Goal: Task Accomplishment & Management: Manage account settings

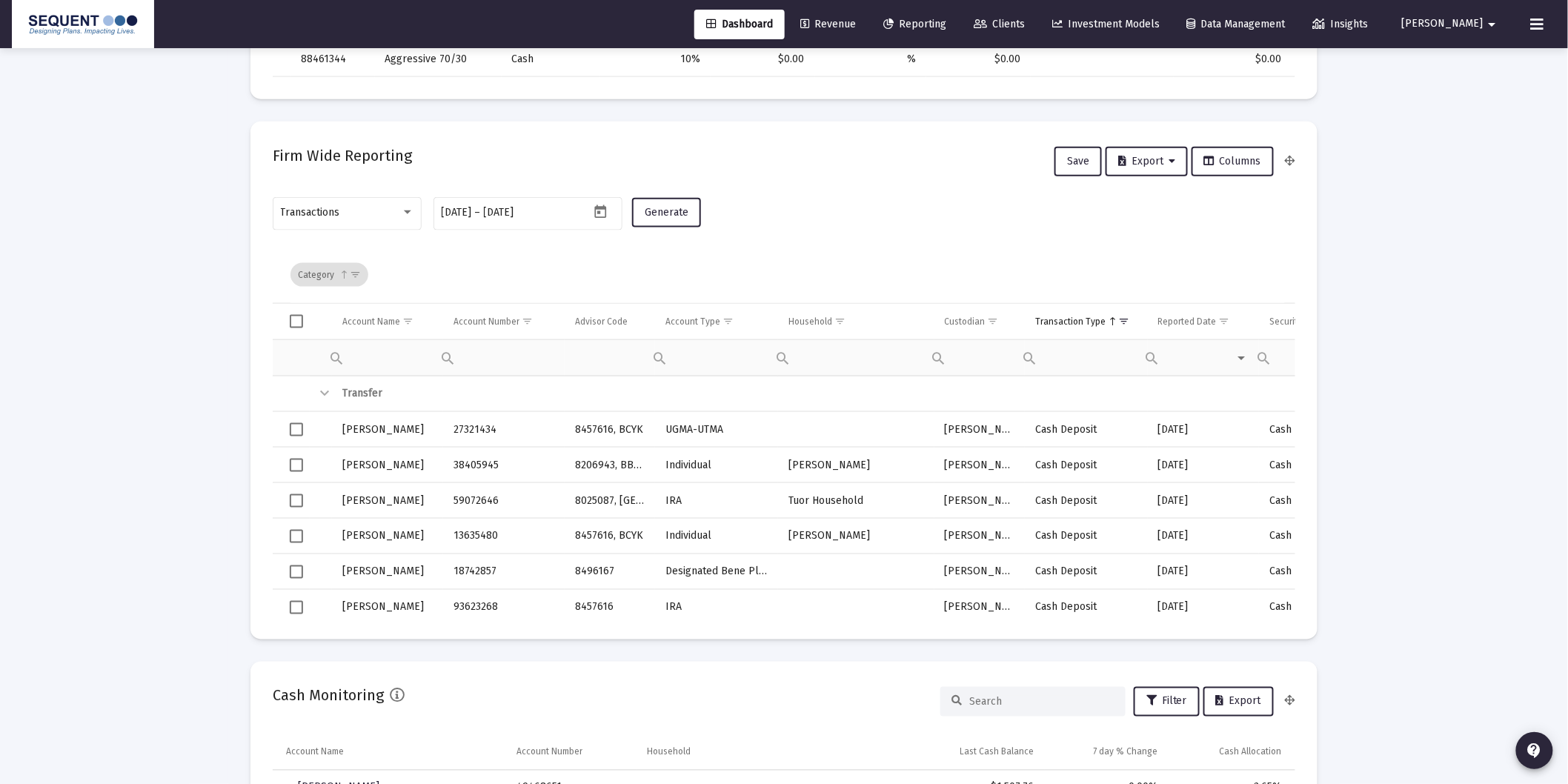
click at [868, 26] on link "Revenue" at bounding box center [828, 25] width 80 height 29
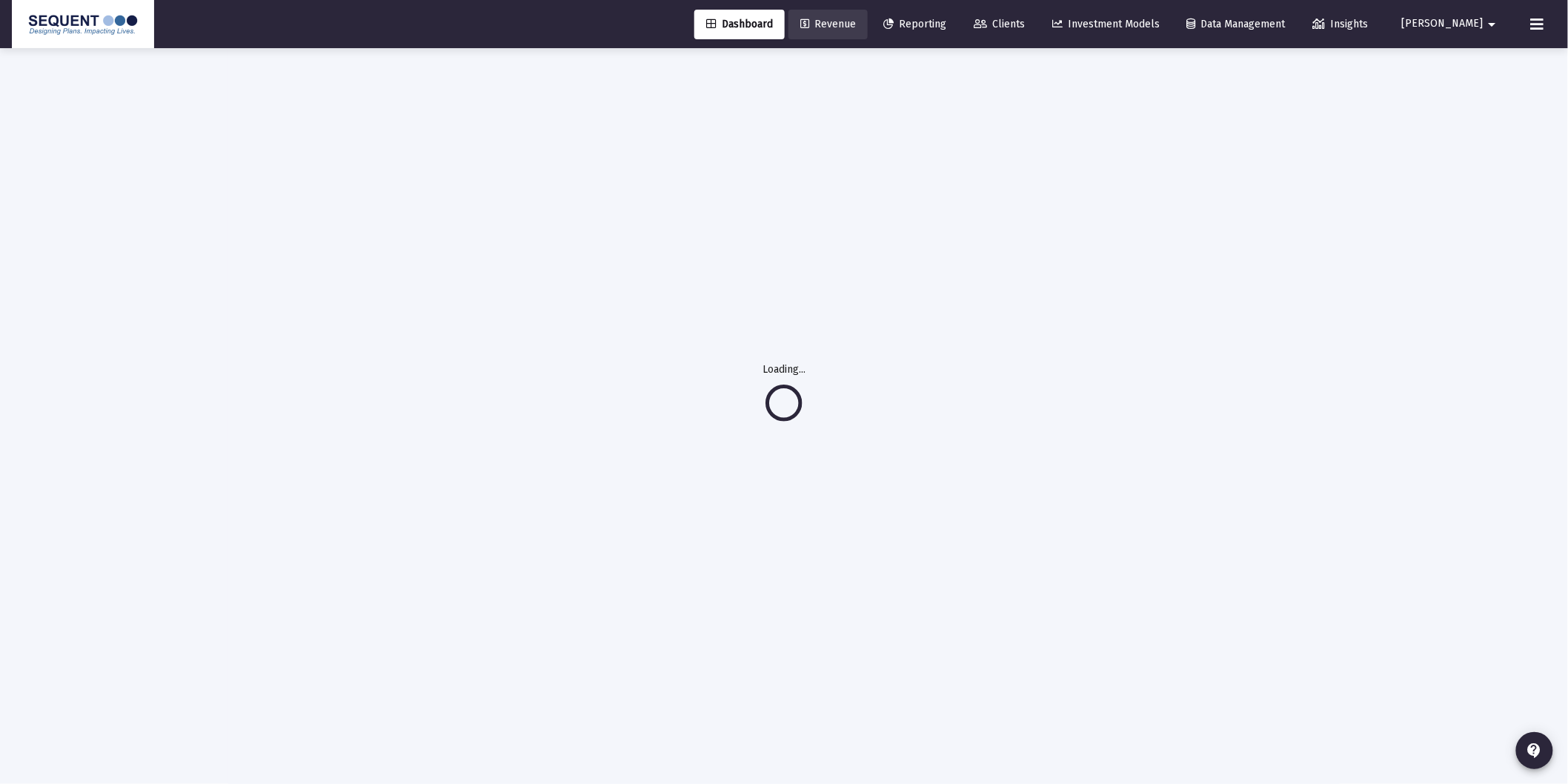
scroll to position [48, 0]
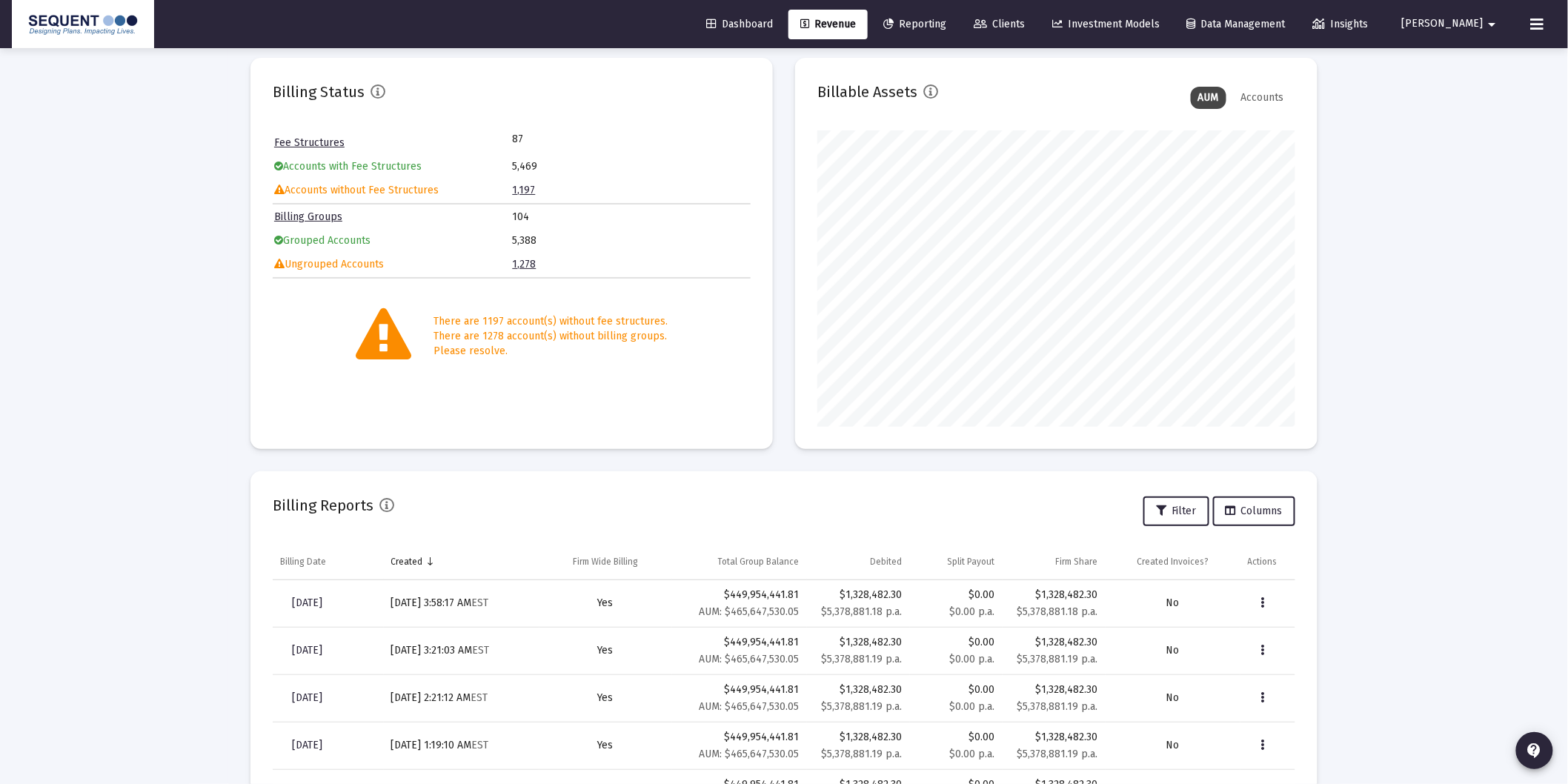
scroll to position [201, 0]
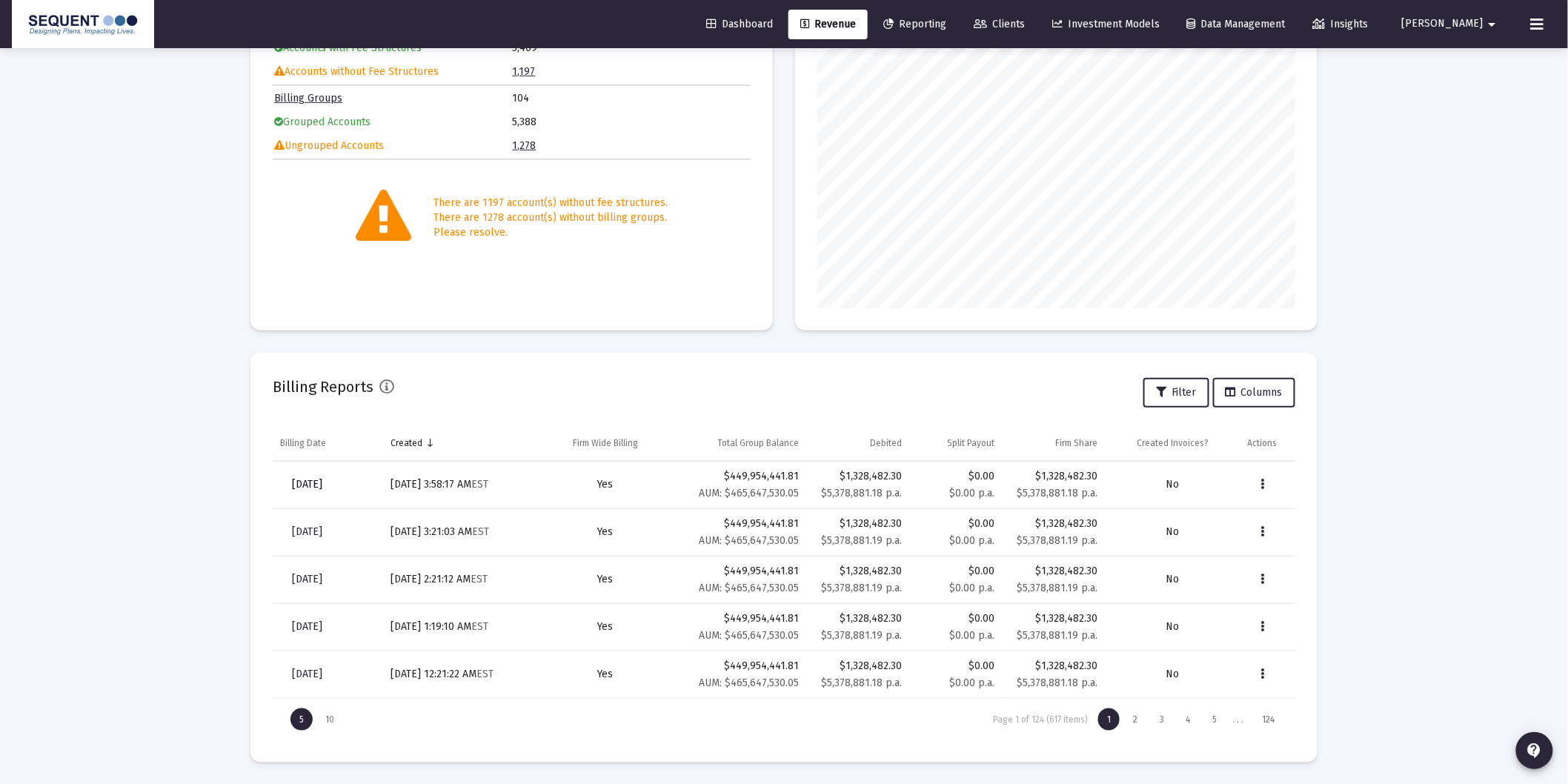
click at [335, 492] on link "[DATE]" at bounding box center [306, 484] width 54 height 29
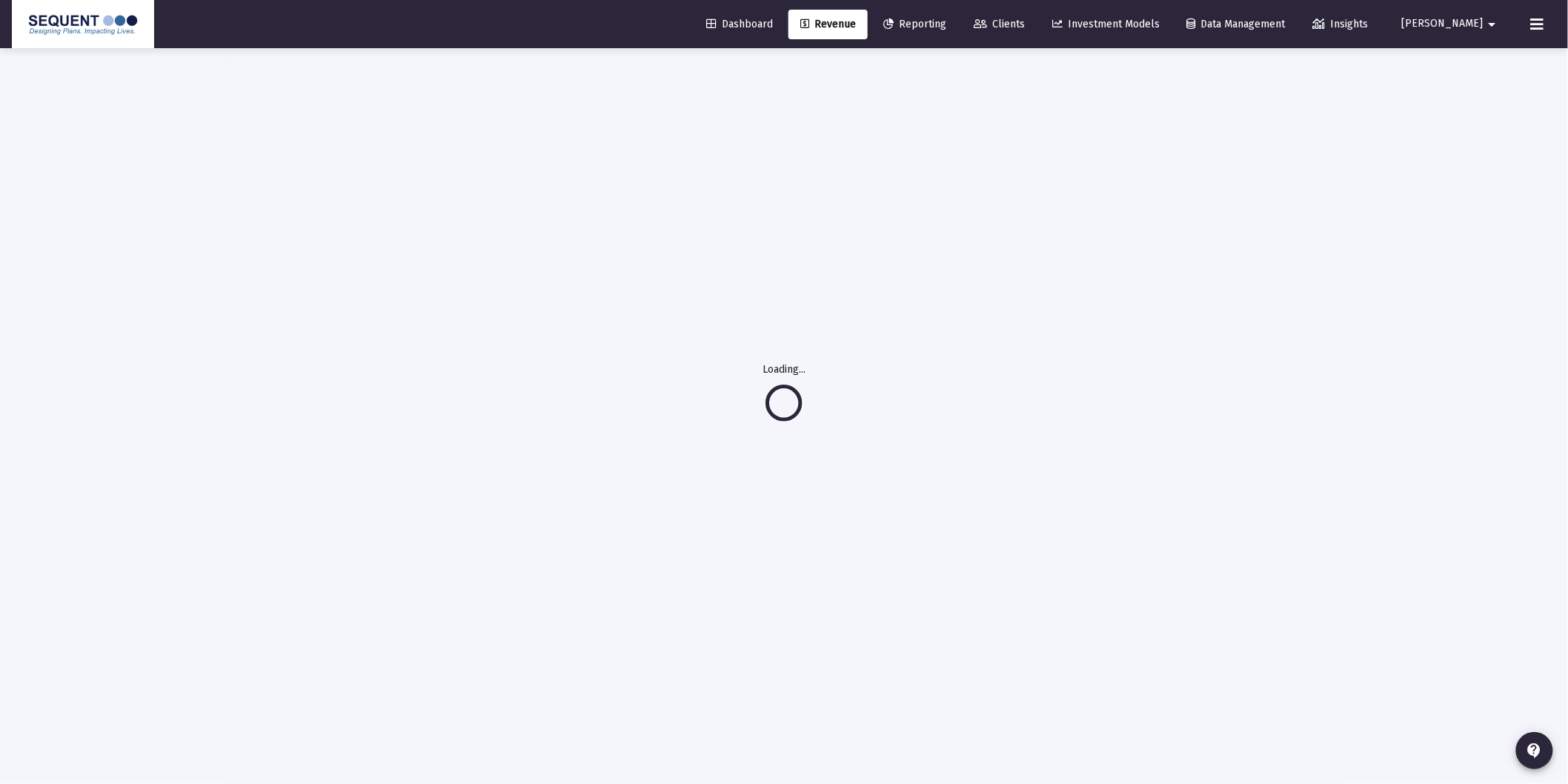
scroll to position [48, 0]
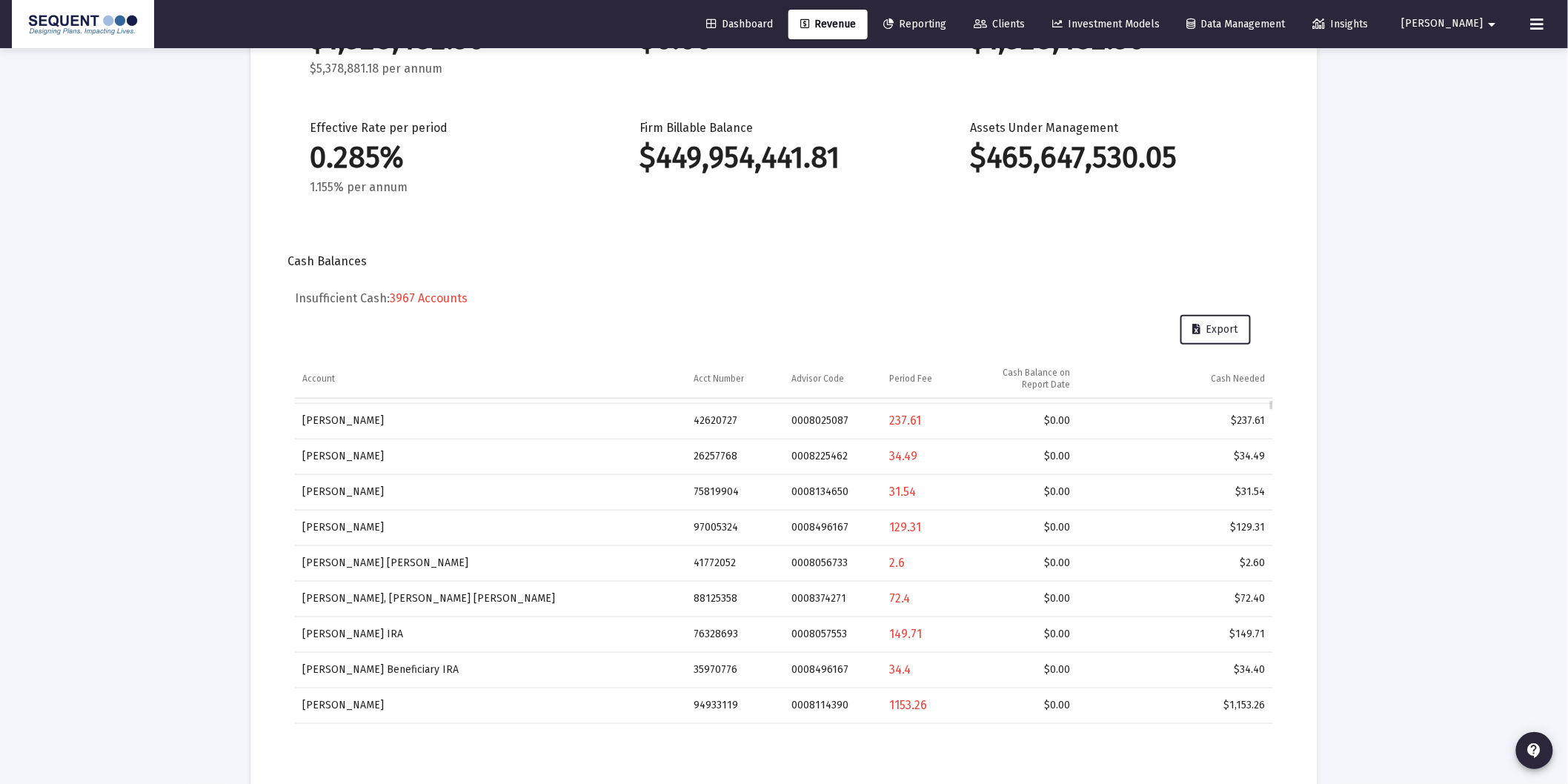
scroll to position [550, 0]
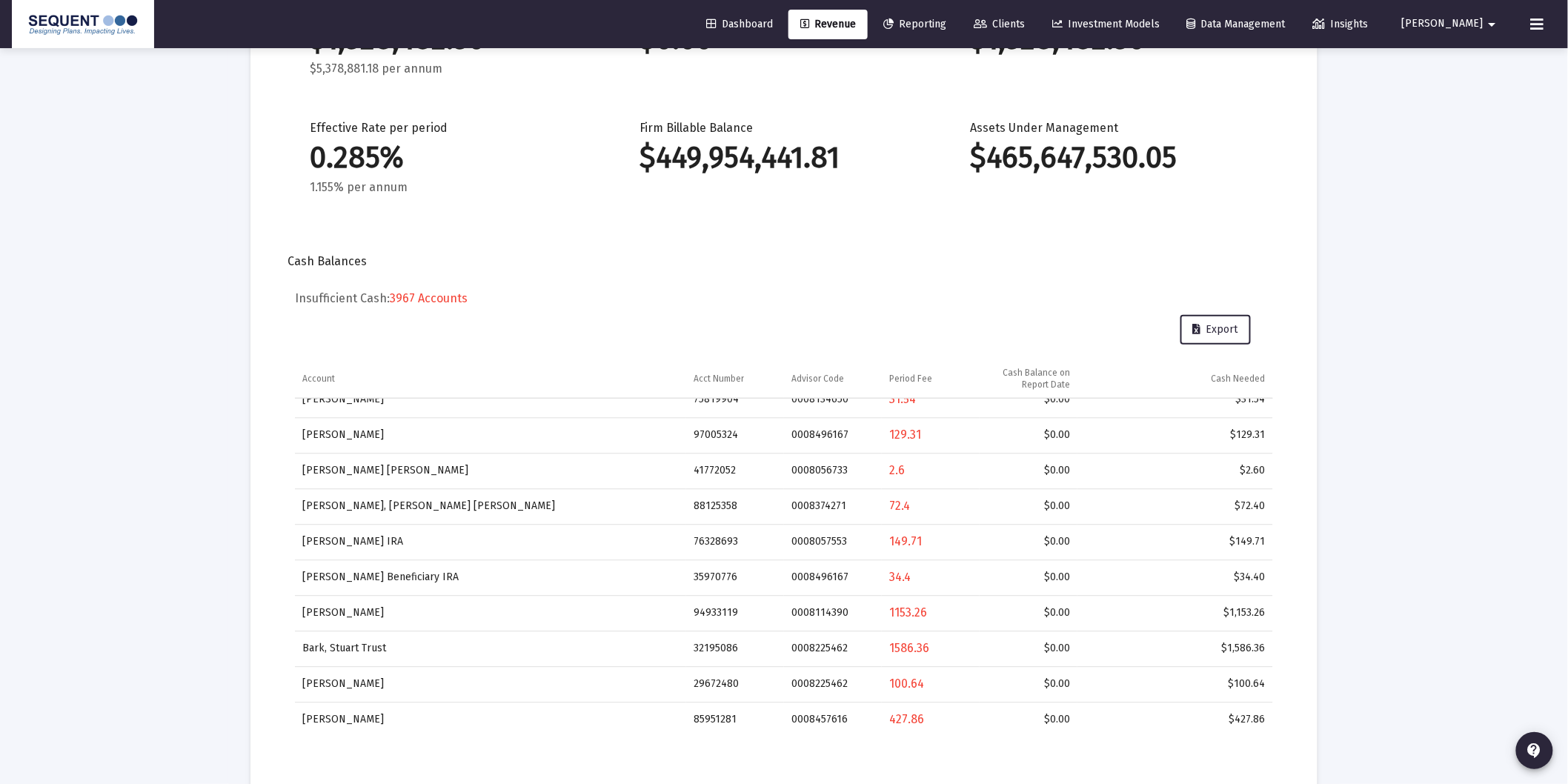
click at [1341, 480] on div "Loading... arrow_back Back to Revenue Report Created: [DATE] Billing Snapshot D…" at bounding box center [784, 748] width 1568 height 1991
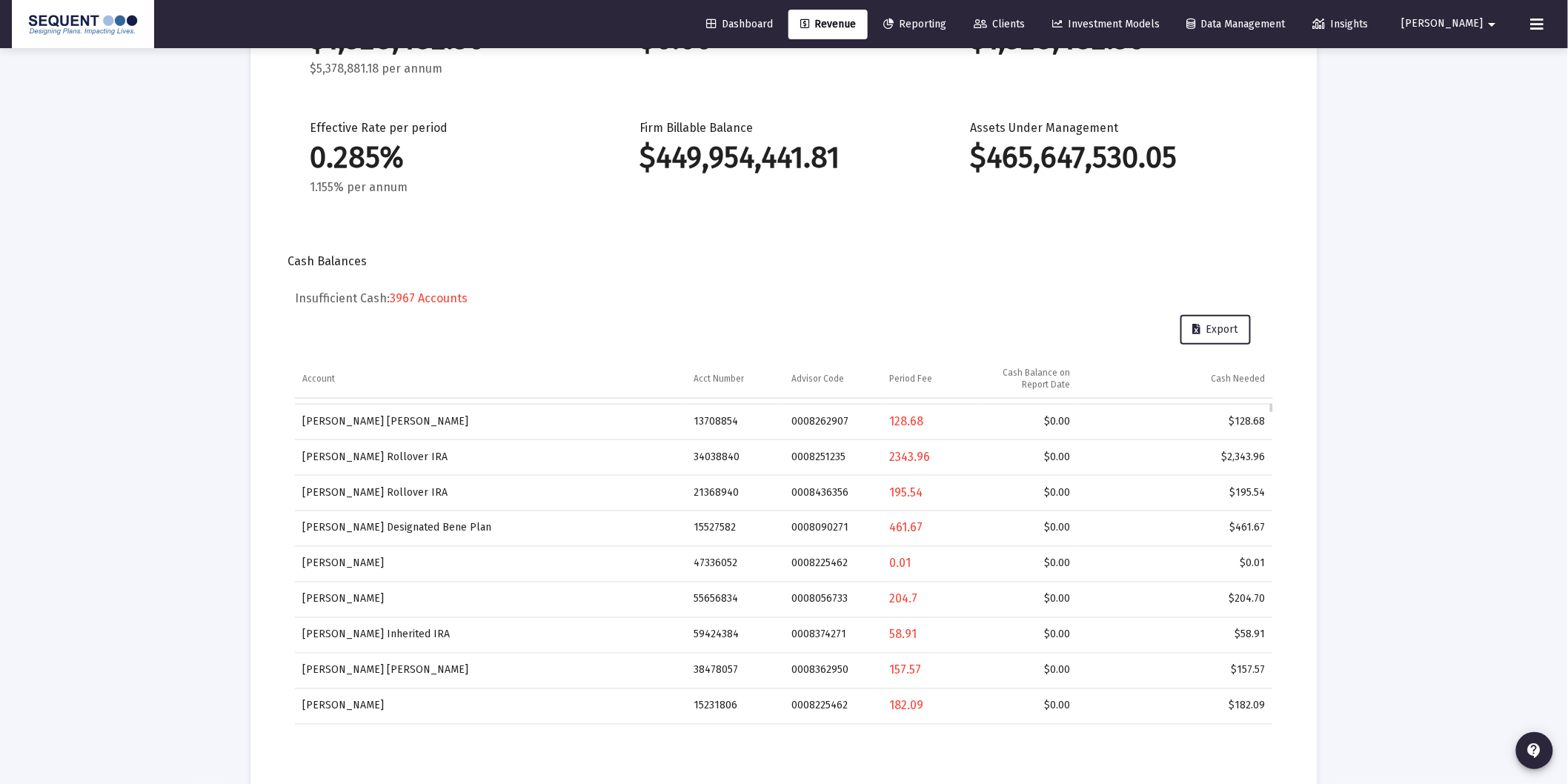
scroll to position [1650, 0]
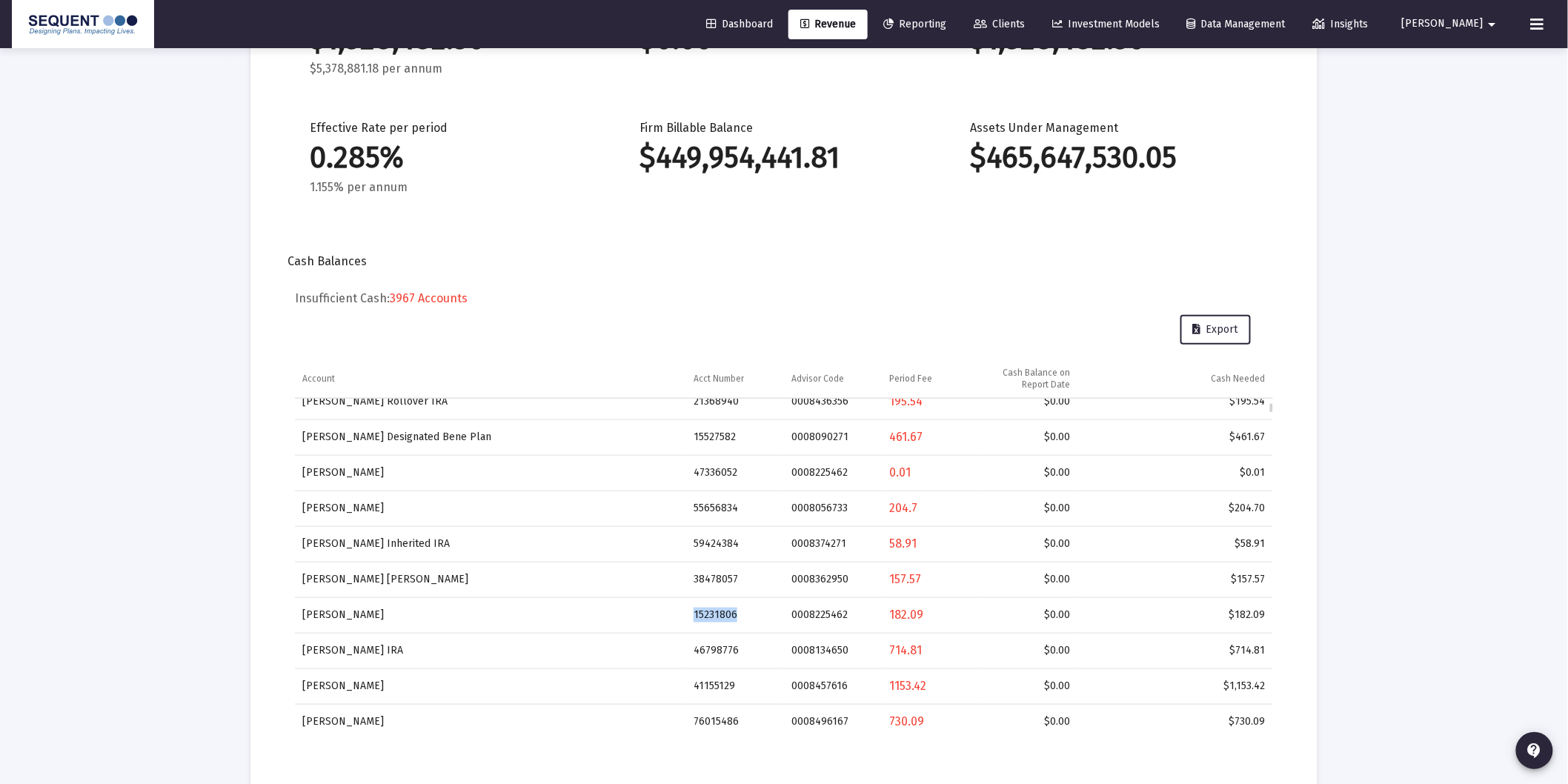
click at [734, 616] on td "15231806" at bounding box center [735, 614] width 98 height 36
copy td "15231806"
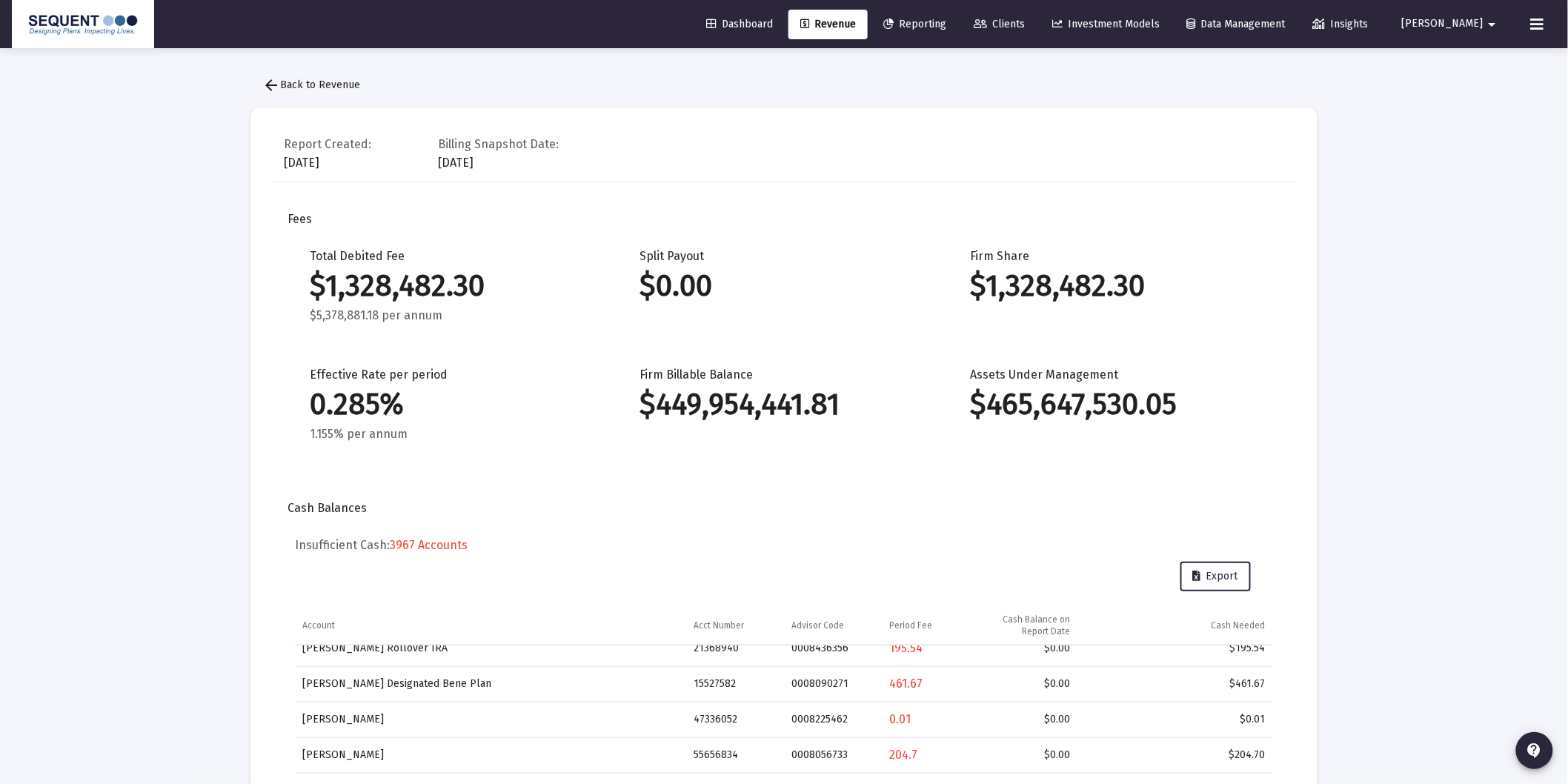
click at [298, 79] on span "arrow_back Back to Revenue" at bounding box center [311, 85] width 98 height 13
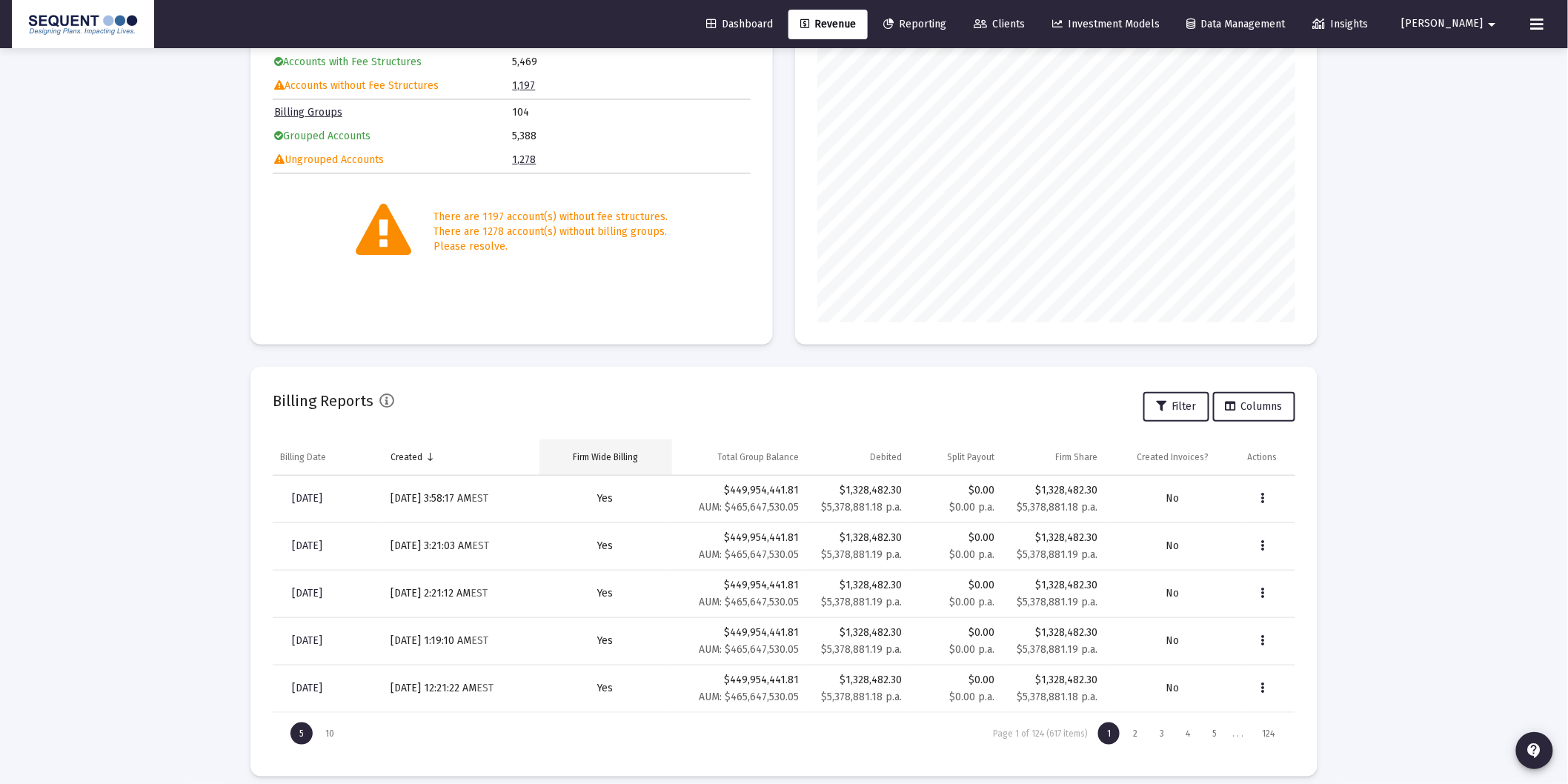
scroll to position [201, 0]
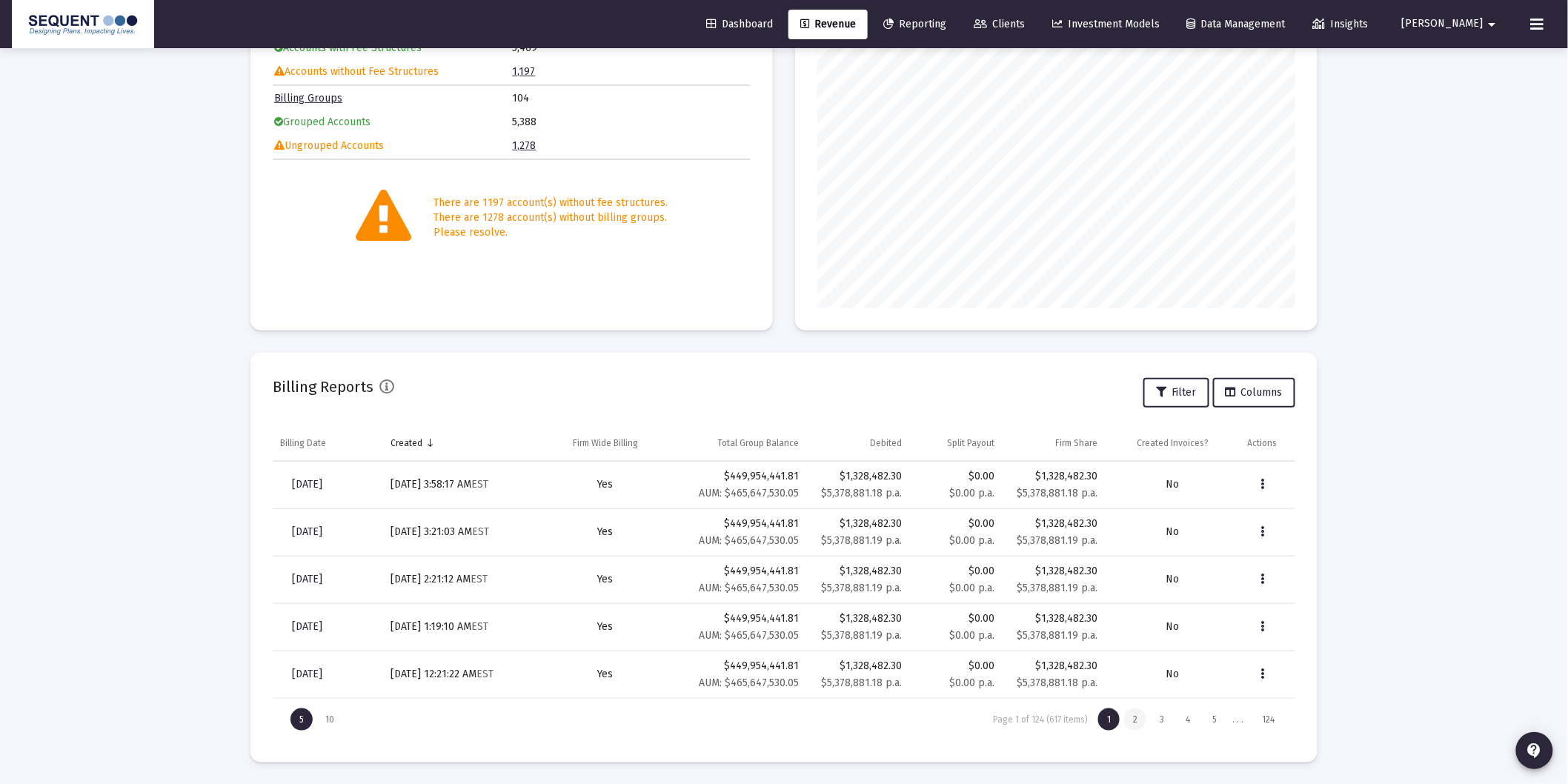
click at [1137, 716] on div "2" at bounding box center [1136, 719] width 22 height 22
click at [1153, 714] on div "3" at bounding box center [1162, 719] width 22 height 22
click at [1195, 715] on div "4" at bounding box center [1189, 719] width 22 height 22
click at [1217, 719] on div "5" at bounding box center [1215, 719] width 22 height 22
click at [1219, 718] on div "6" at bounding box center [1215, 719] width 23 height 22
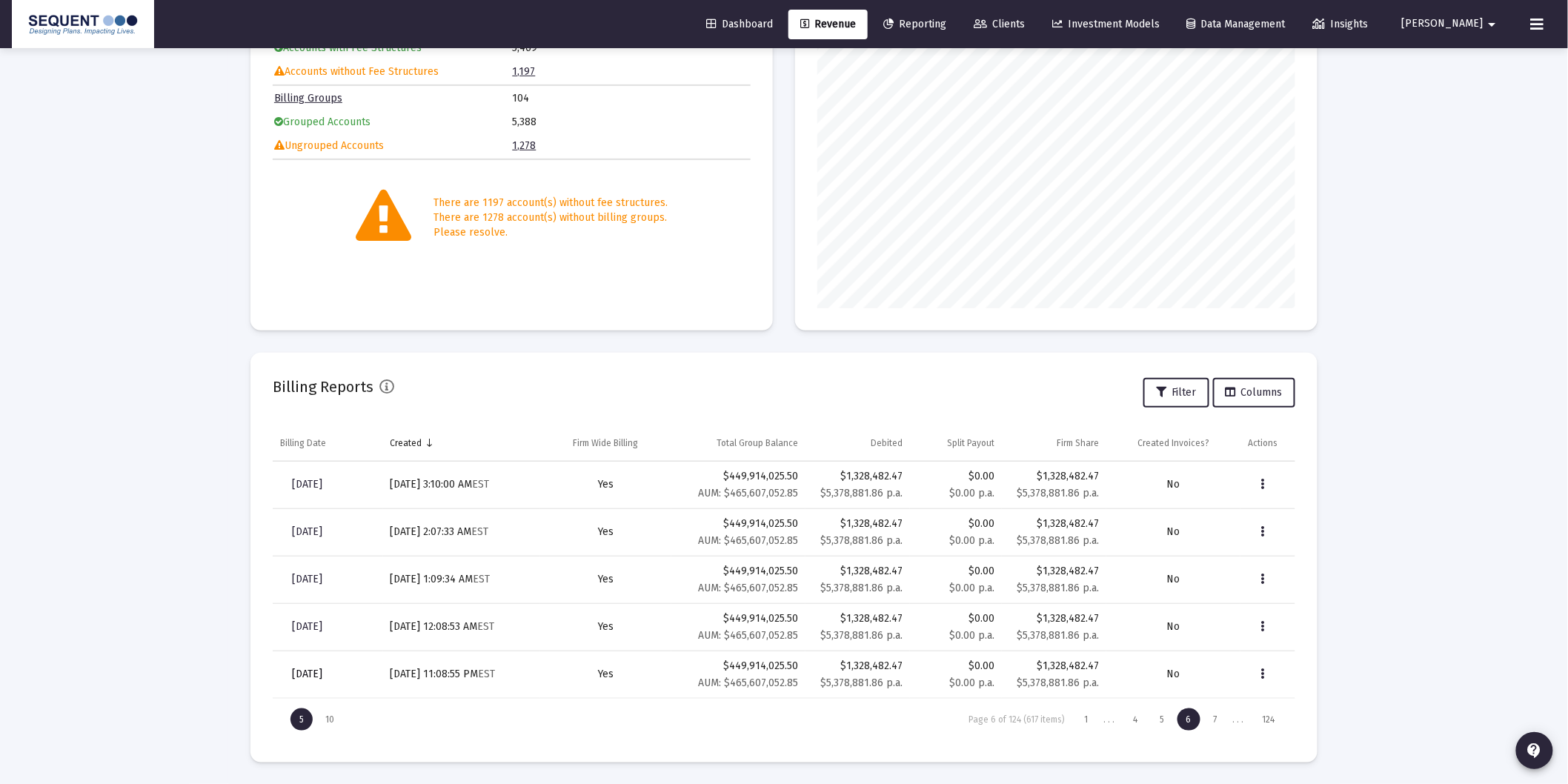
click at [323, 674] on span "[DATE]" at bounding box center [306, 673] width 30 height 13
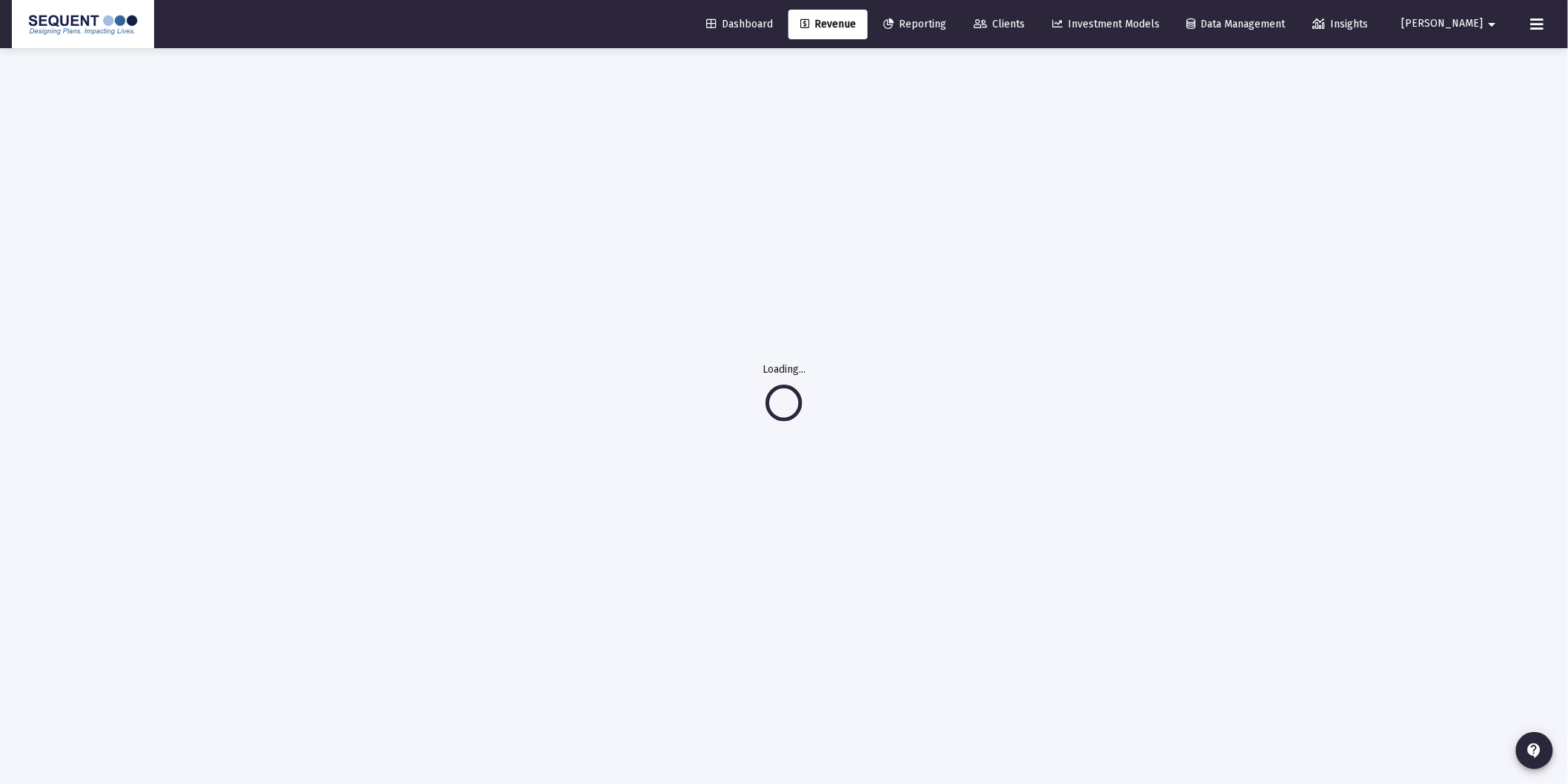
scroll to position [48, 0]
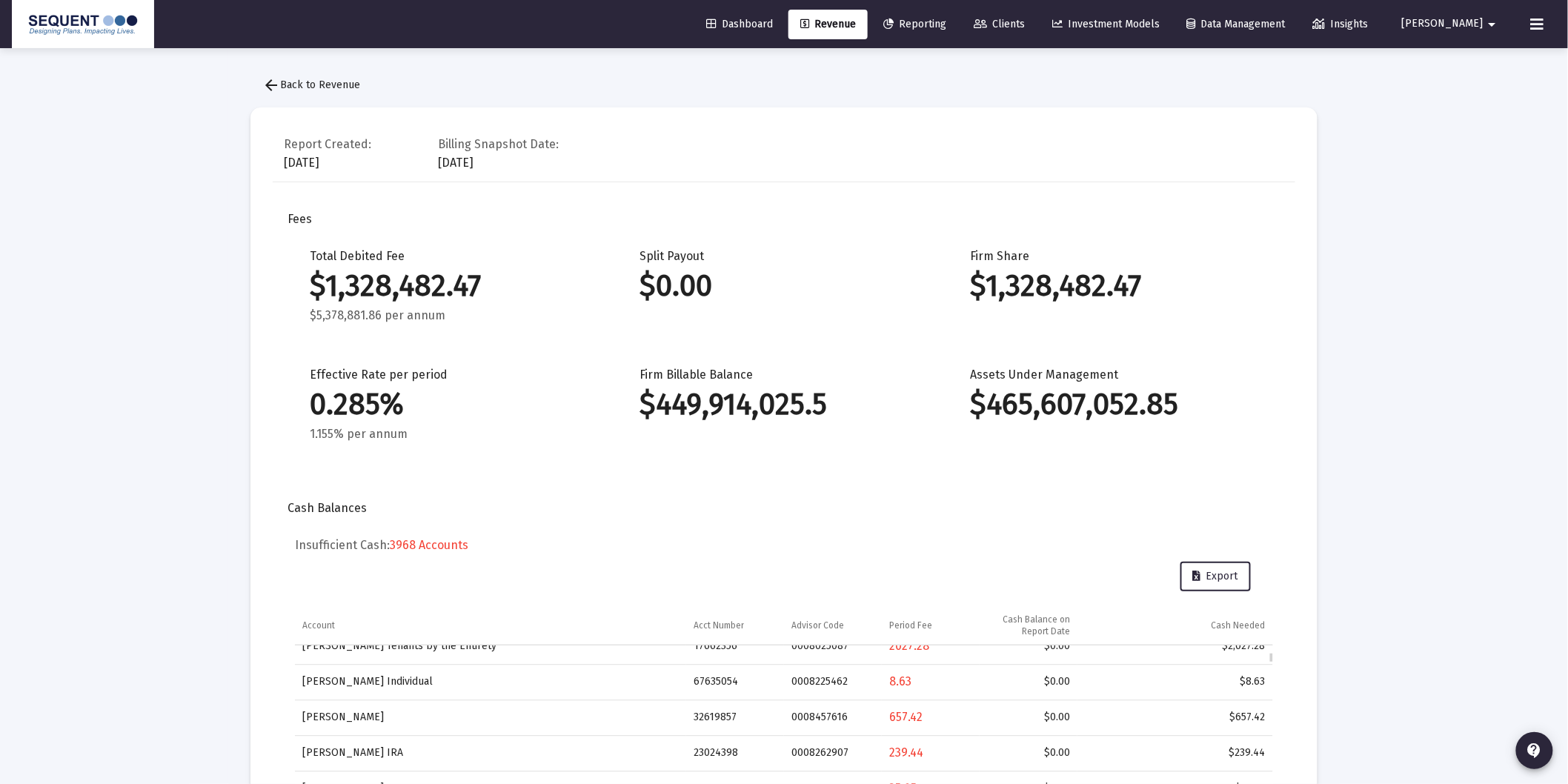
click at [352, 79] on span "arrow_back Back to Revenue" at bounding box center [311, 85] width 98 height 13
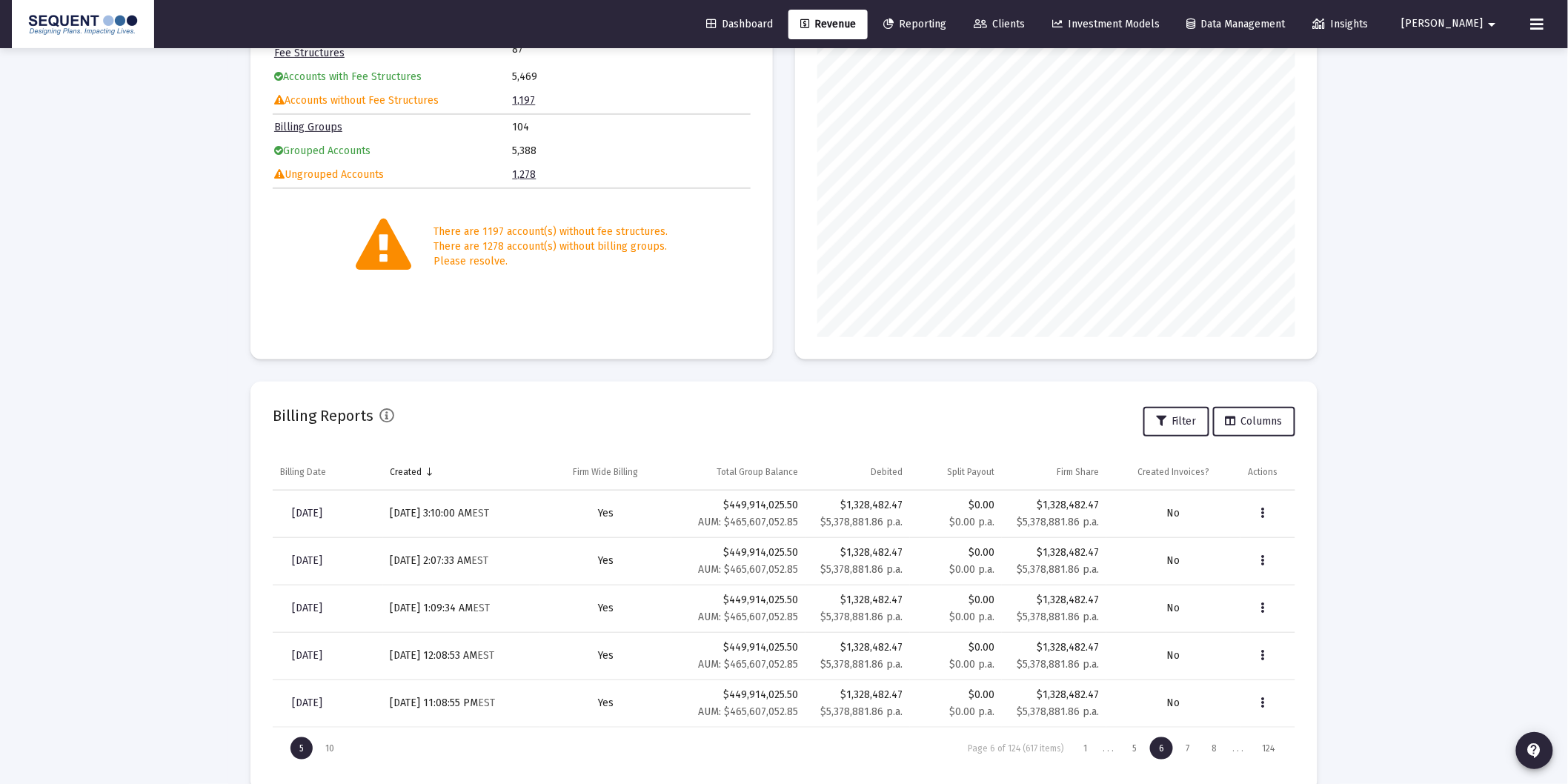
scroll to position [201, 0]
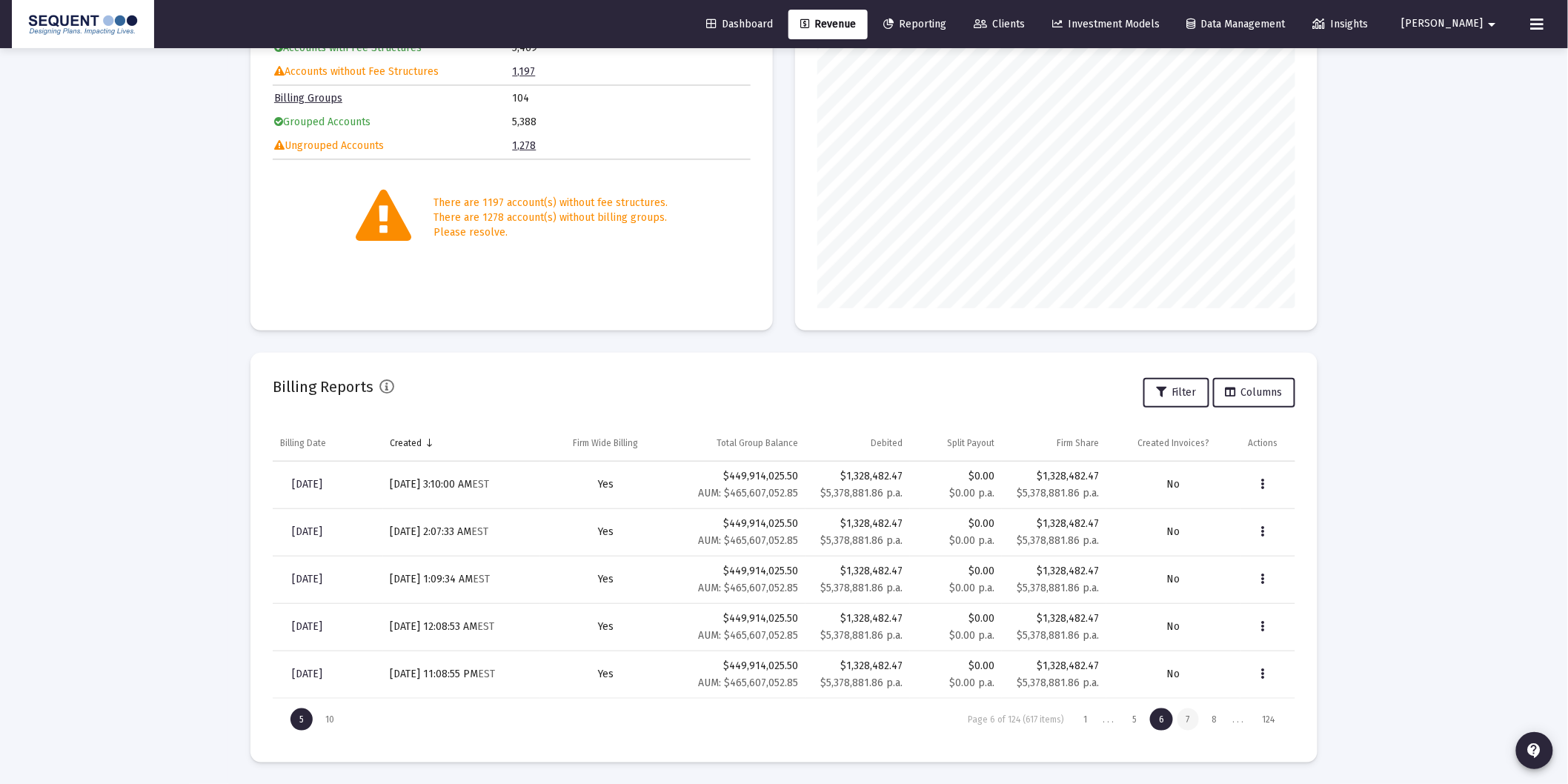
click at [1192, 718] on div "7" at bounding box center [1189, 719] width 22 height 22
click at [1221, 720] on div "8" at bounding box center [1215, 719] width 23 height 22
click at [1216, 718] on div "9" at bounding box center [1215, 719] width 23 height 22
click at [335, 541] on link "[DATE]" at bounding box center [306, 532] width 54 height 29
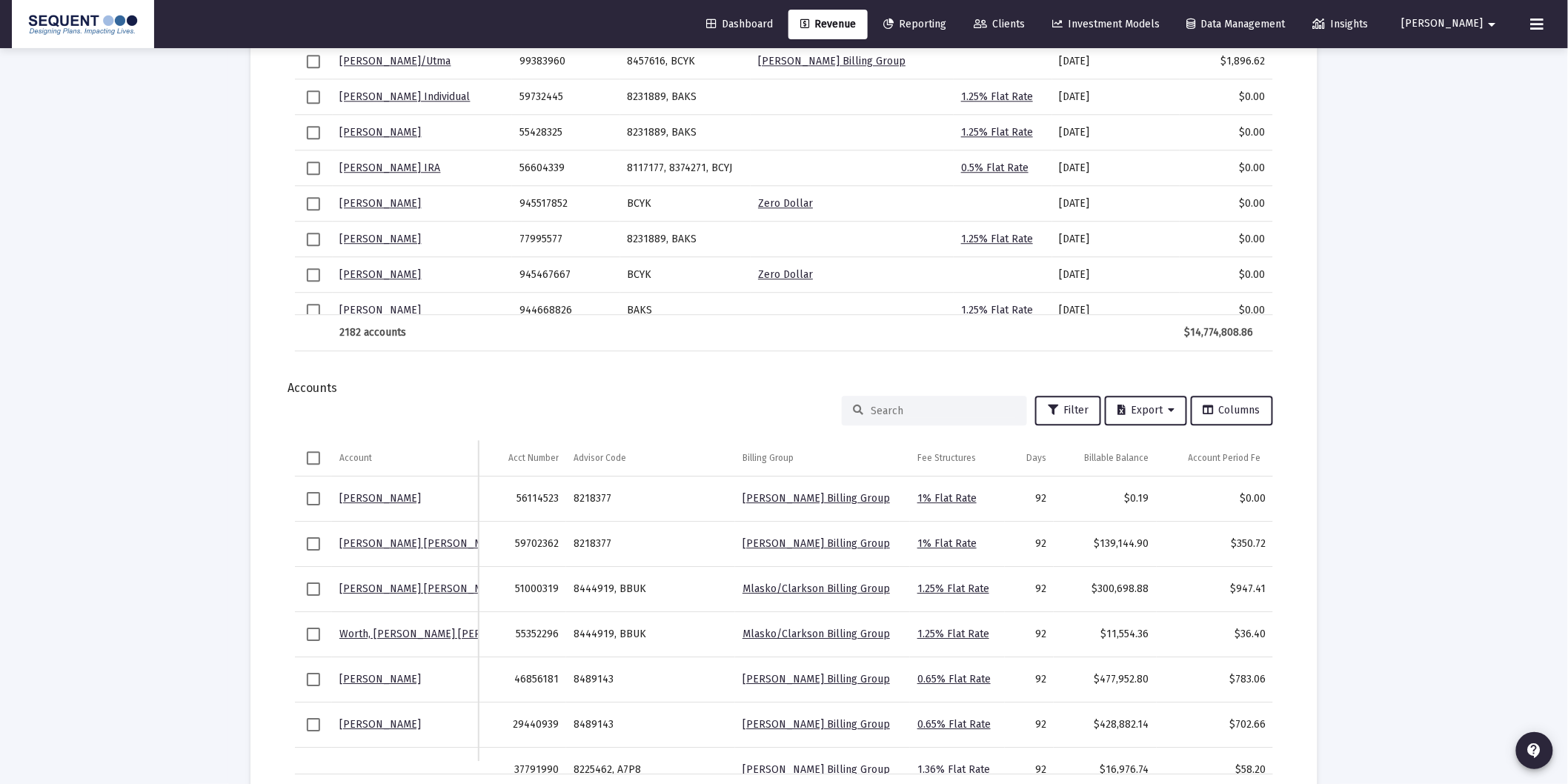
scroll to position [1665, 0]
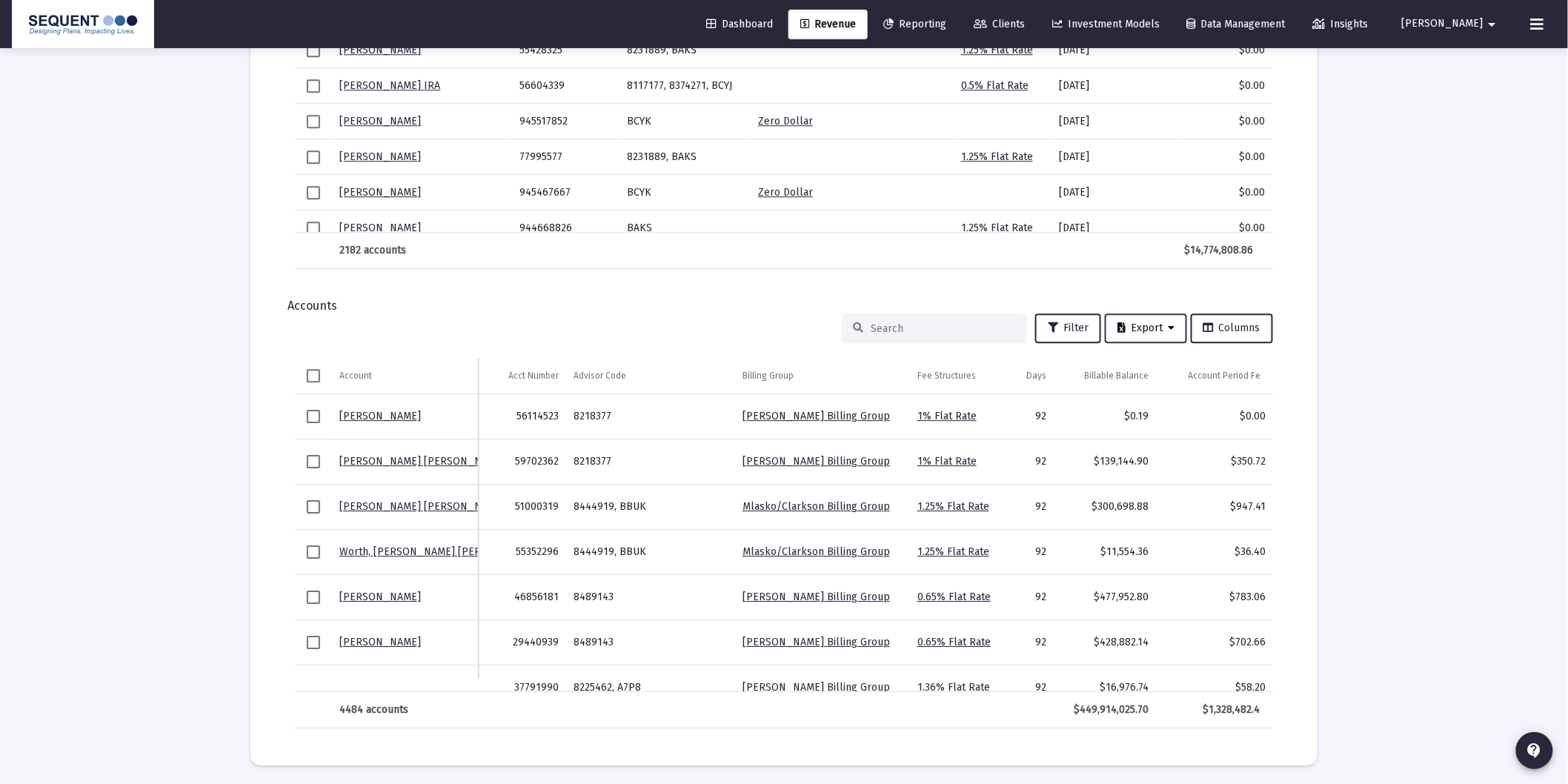
click at [1146, 322] on span "Export" at bounding box center [1147, 328] width 57 height 13
click at [1168, 368] on button "Export All Rows" at bounding box center [1153, 363] width 101 height 36
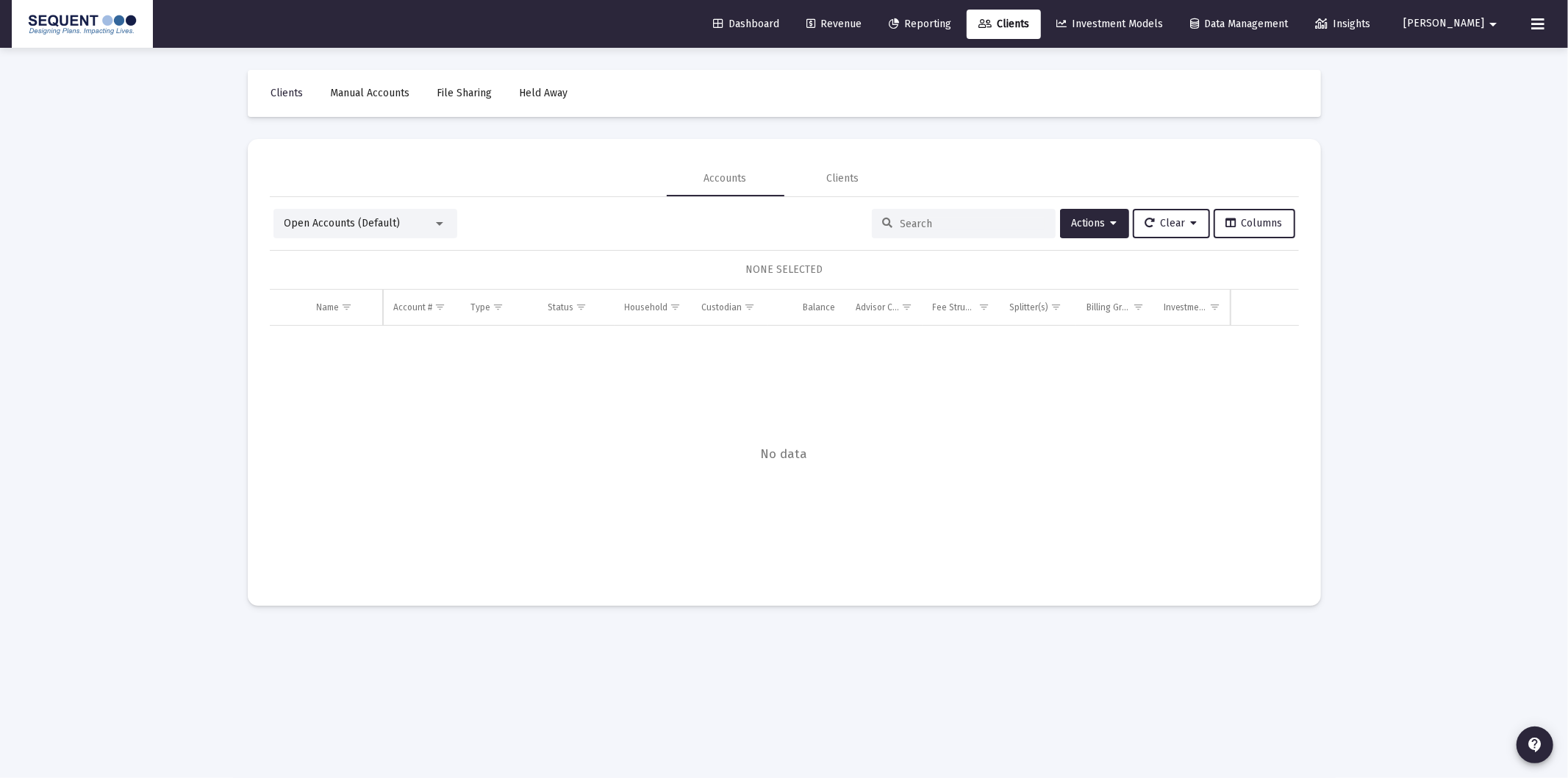
click at [985, 241] on div "Open Accounts (Default) Actions Clear Columns NONE SELECTED Name Name Account #…" at bounding box center [784, 395] width 1029 height 374
click at [981, 229] on div at bounding box center [964, 223] width 184 height 29
click at [960, 223] on input at bounding box center [972, 224] width 144 height 13
paste input "1919-8870"
click at [918, 223] on input "1919-8870" at bounding box center [972, 224] width 144 height 13
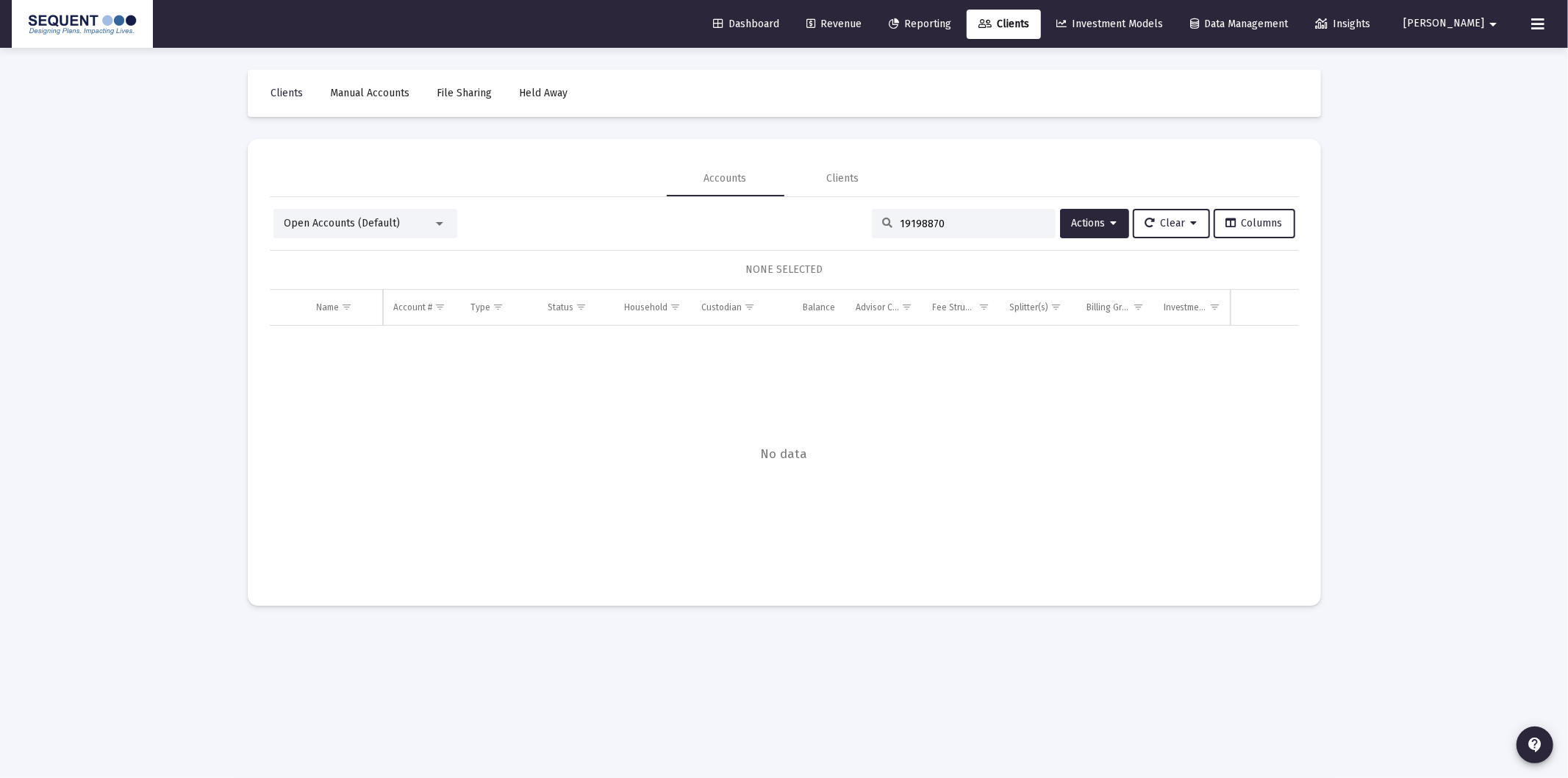
click at [959, 225] on input "19198870" at bounding box center [972, 224] width 144 height 13
type input "19198870"
click at [965, 495] on div "Data grid" at bounding box center [784, 454] width 1029 height 258
click at [1072, 225] on span "Actions" at bounding box center [1095, 223] width 45 height 13
click at [986, 226] on div at bounding box center [784, 389] width 1568 height 778
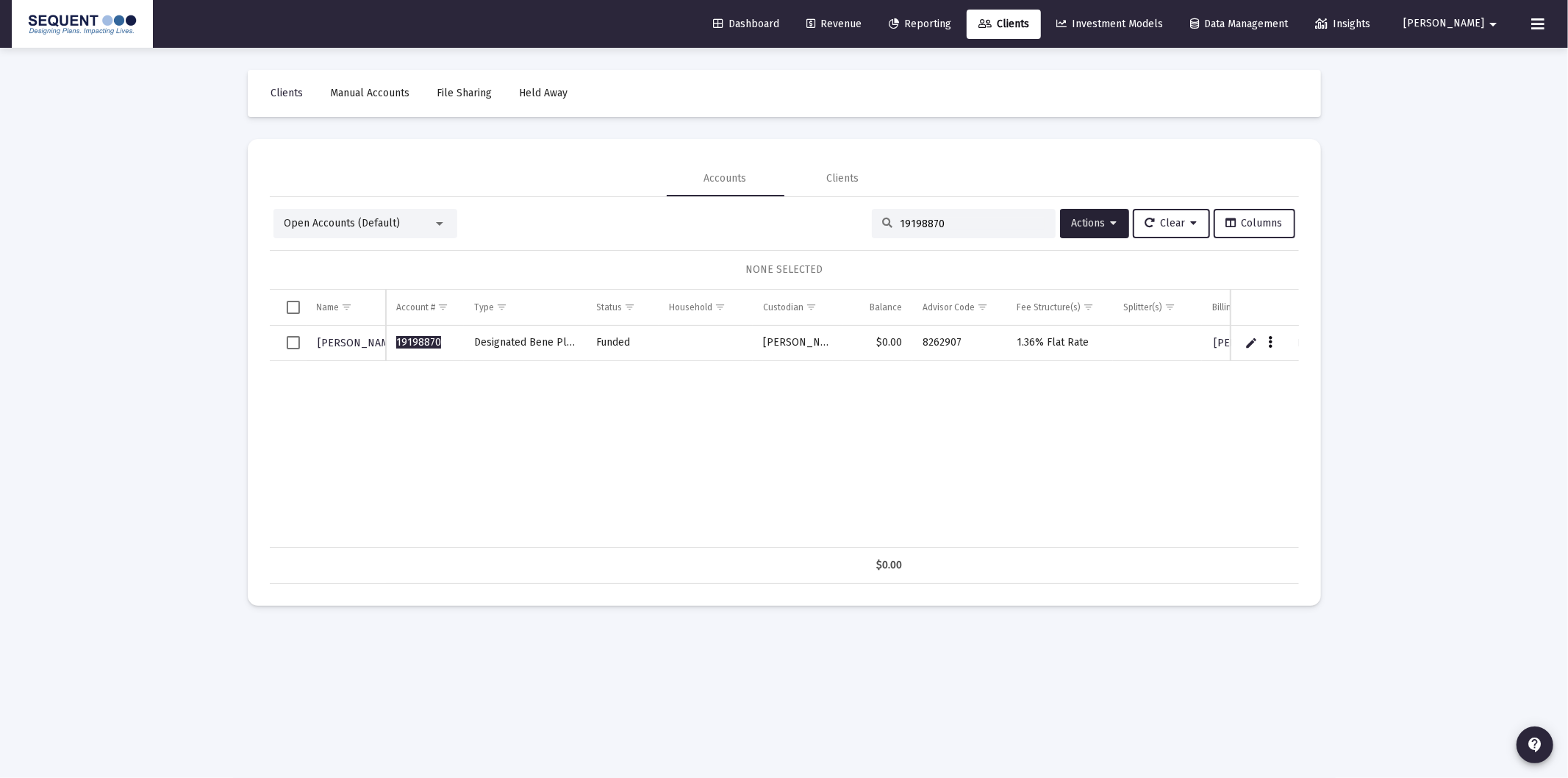
click at [1268, 343] on icon "Data grid" at bounding box center [1270, 342] width 5 height 17
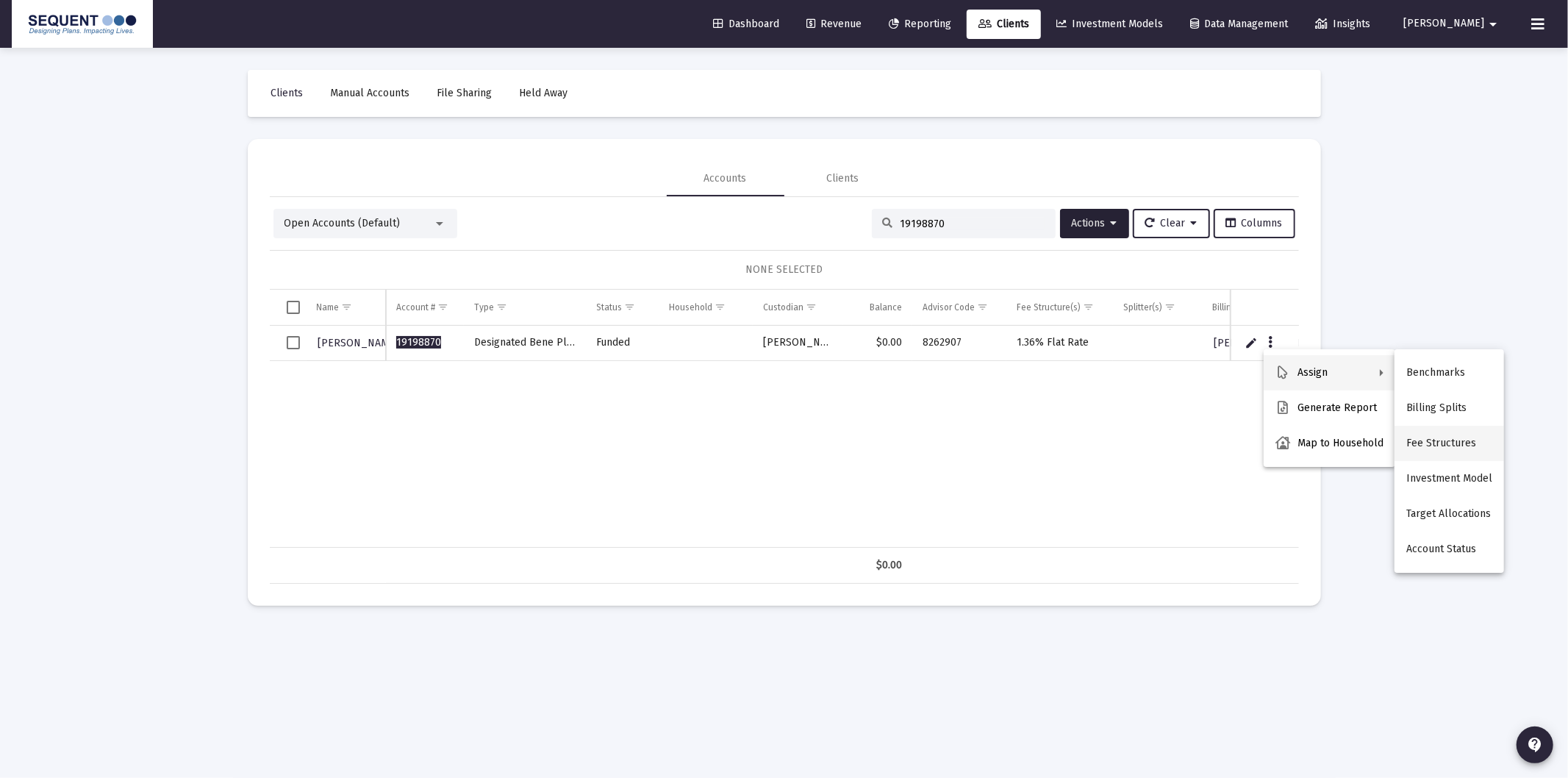
click at [1466, 451] on button "Fee Structures" at bounding box center [1449, 442] width 110 height 35
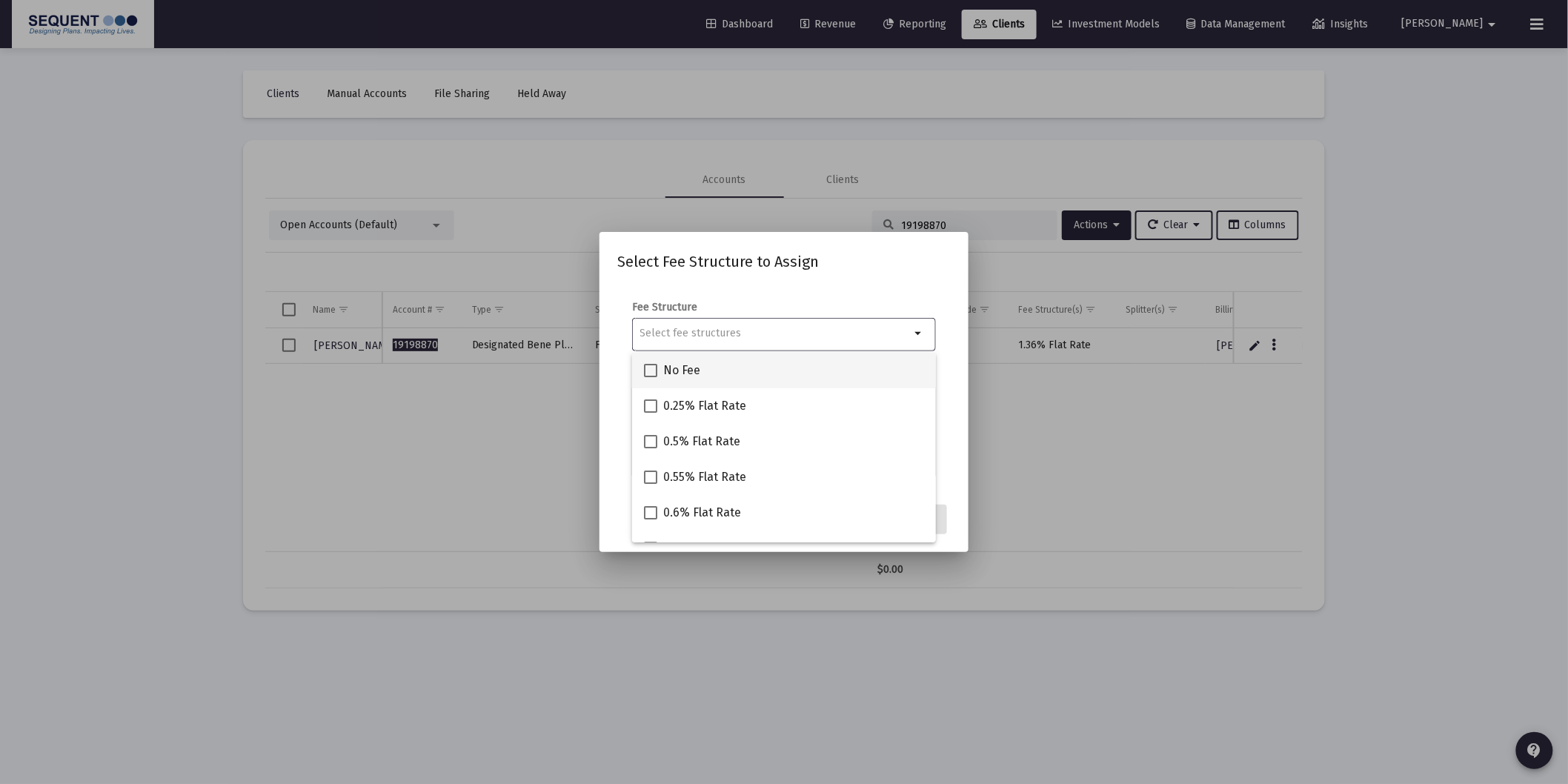
click at [665, 373] on span "No Fee" at bounding box center [682, 370] width 37 height 17
click at [651, 377] on input "No Fee" at bounding box center [650, 377] width 1 height 1
checkbox input "true"
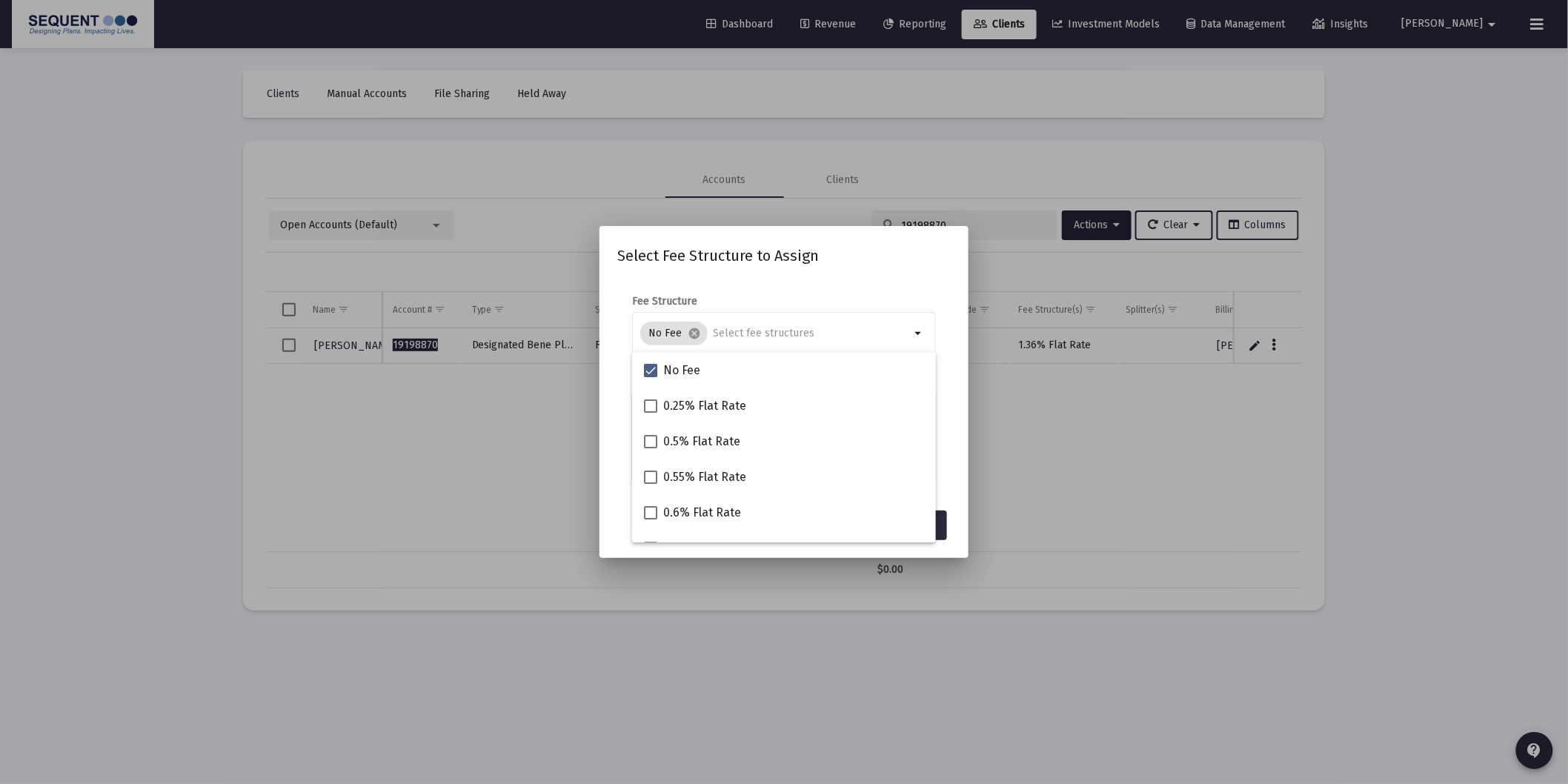
click at [950, 471] on form "Fee Structure No Fee cancel arrow_drop_down Notes You are assigning 1 account t…" at bounding box center [784, 388] width 334 height 189
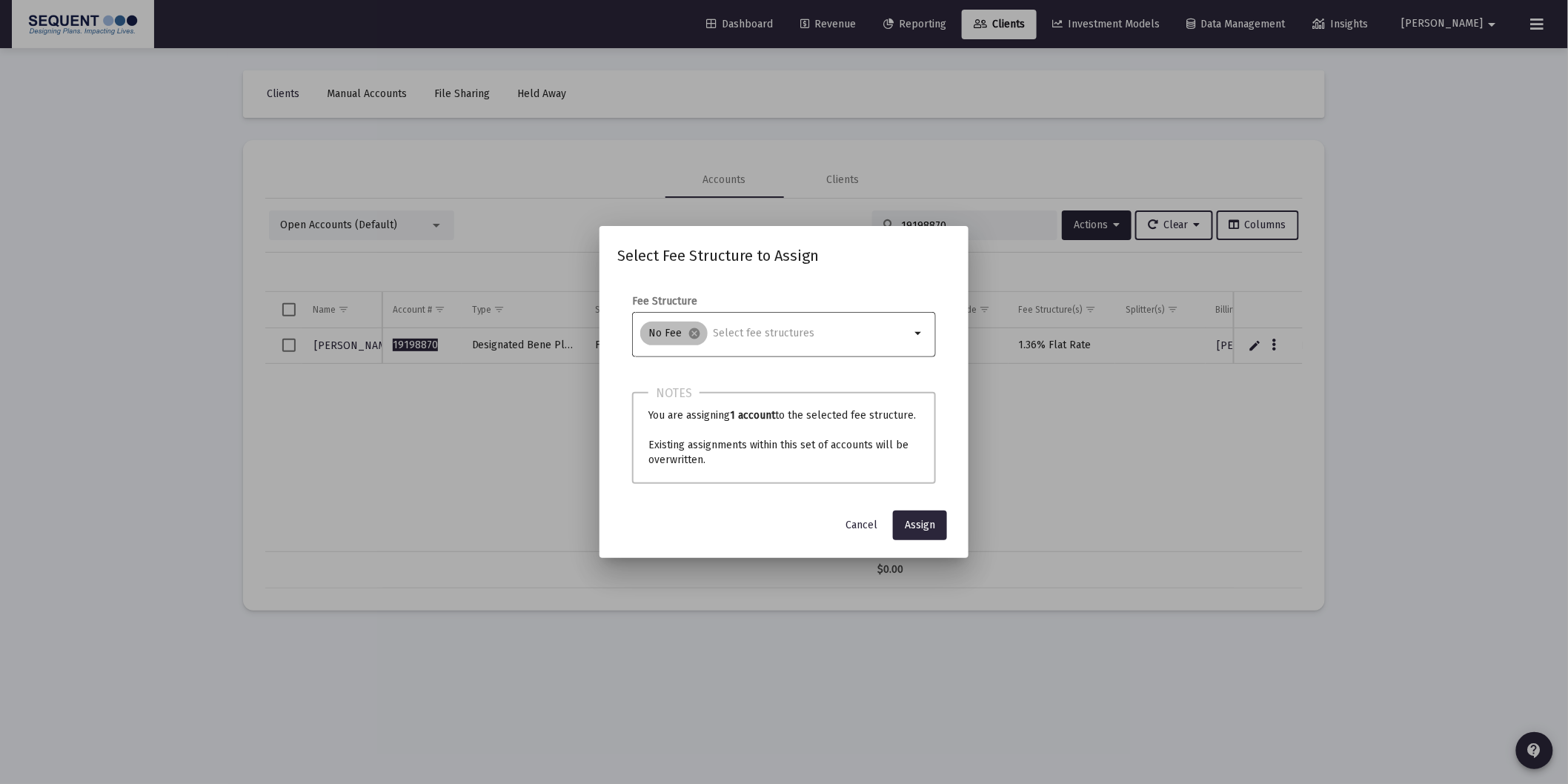
click at [836, 343] on div "No Fee cancel" at bounding box center [775, 334] width 276 height 29
click at [923, 524] on span "Assign" at bounding box center [920, 524] width 30 height 13
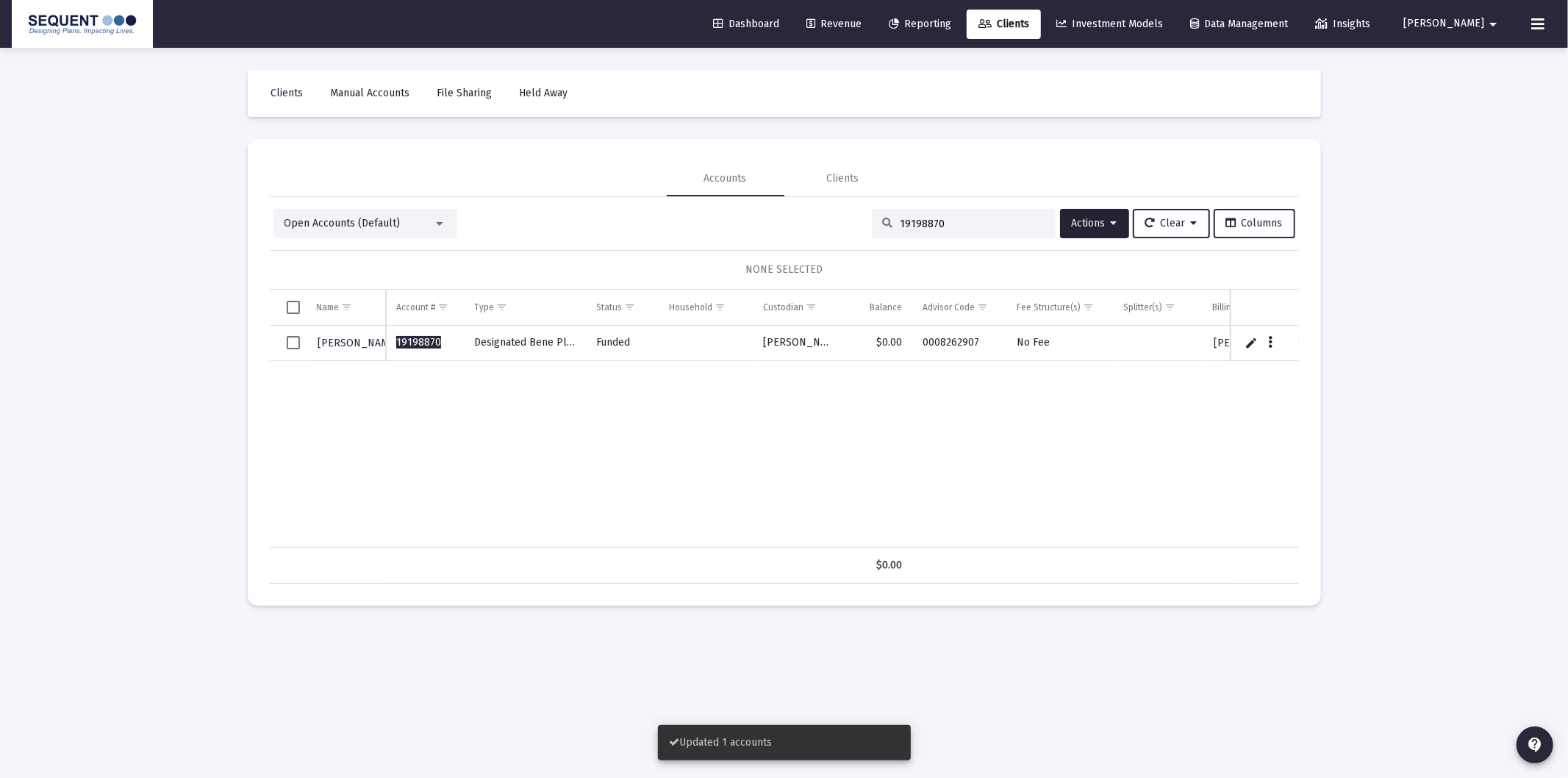
click at [1045, 468] on div "Scott Lewis 19198870 Designated Bene Plan Funded Schwab $0.00 0008262907 No Fee…" at bounding box center [911, 436] width 1283 height 222
click at [901, 230] on div "19198870" at bounding box center [964, 223] width 184 height 29
click at [902, 226] on input "19198870" at bounding box center [972, 224] width 144 height 13
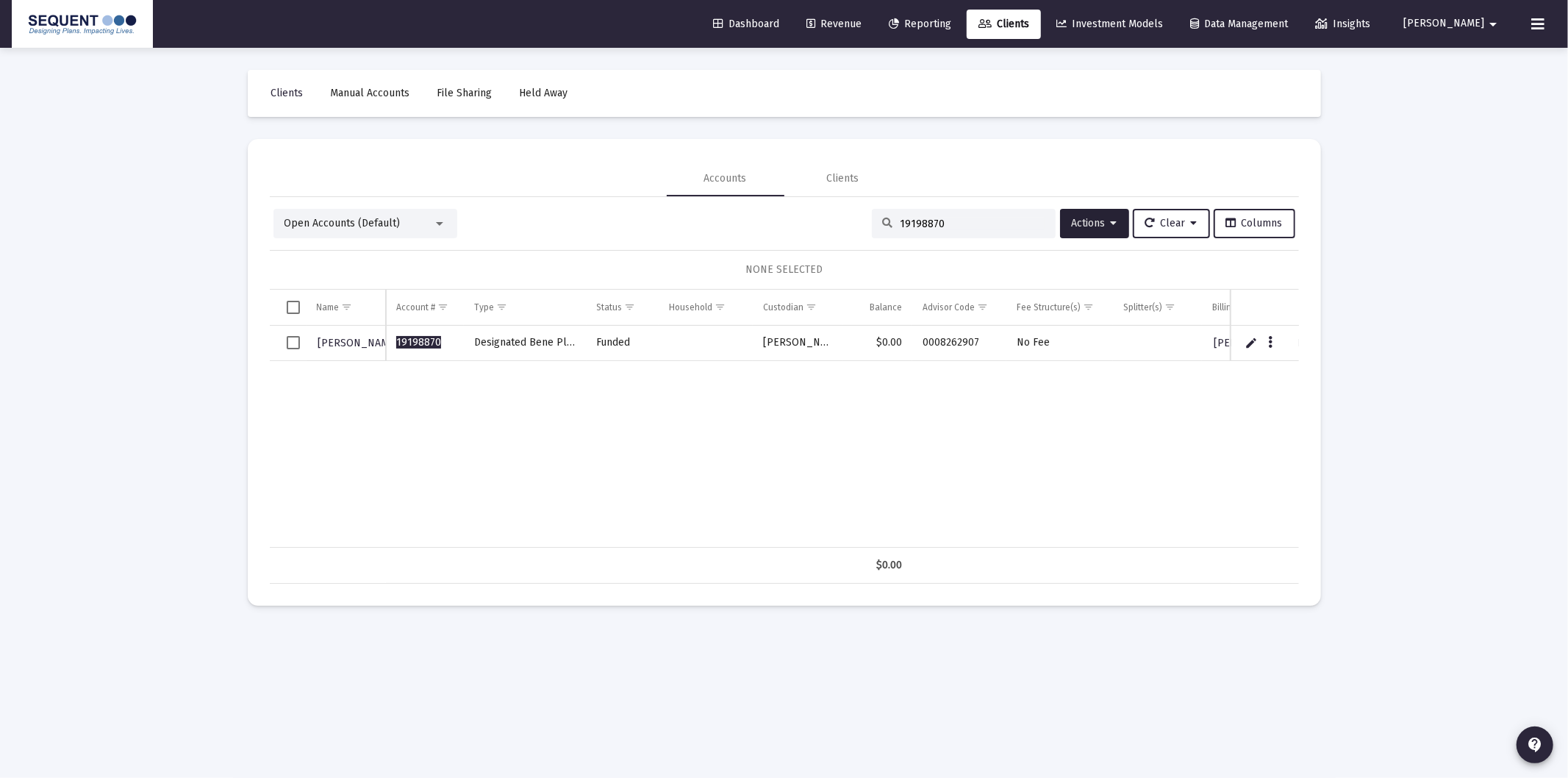
paste input "616-264"
click at [918, 223] on input "1616-2640" at bounding box center [972, 224] width 144 height 13
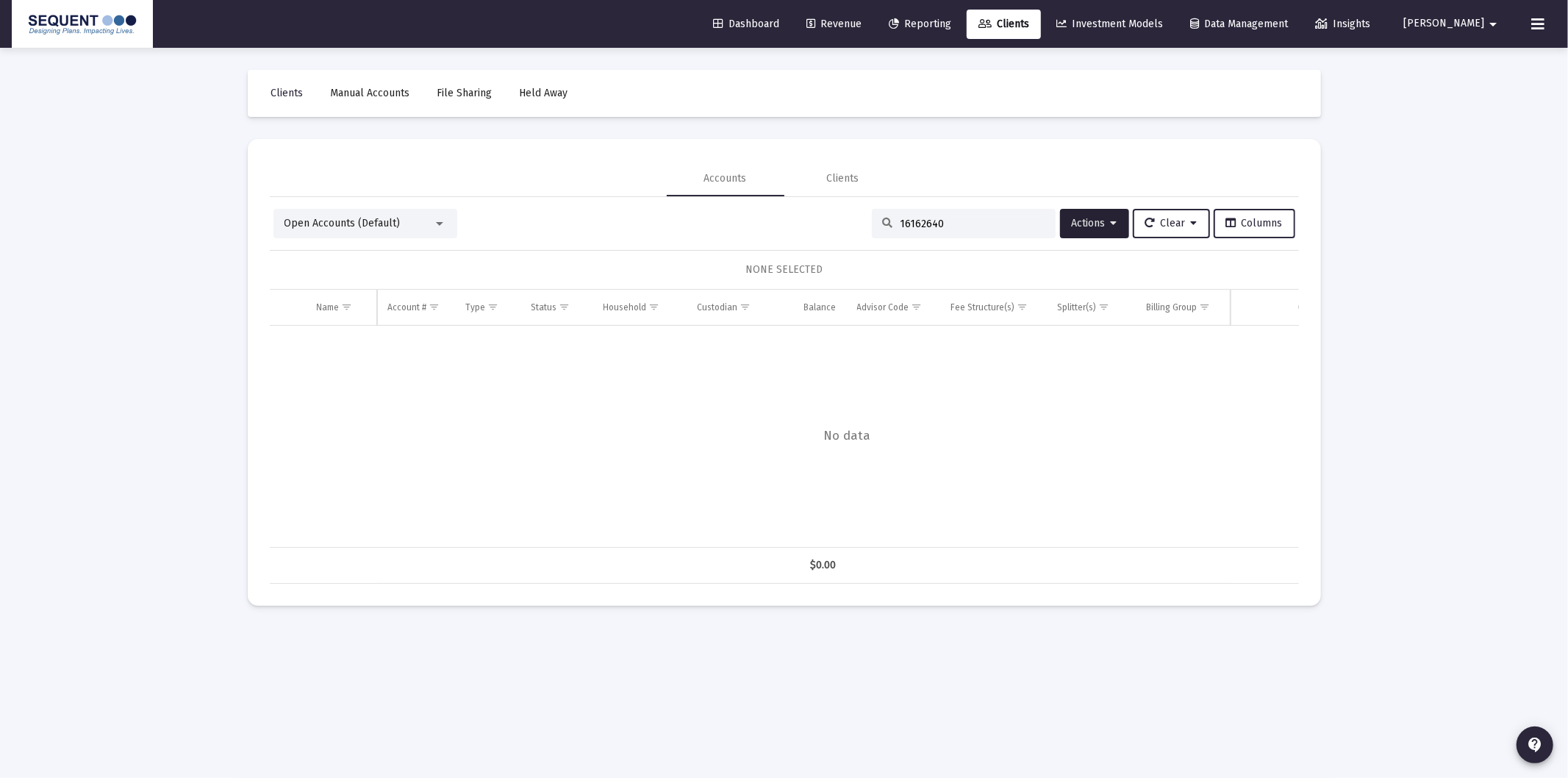
click at [961, 216] on div "16162640" at bounding box center [964, 223] width 184 height 29
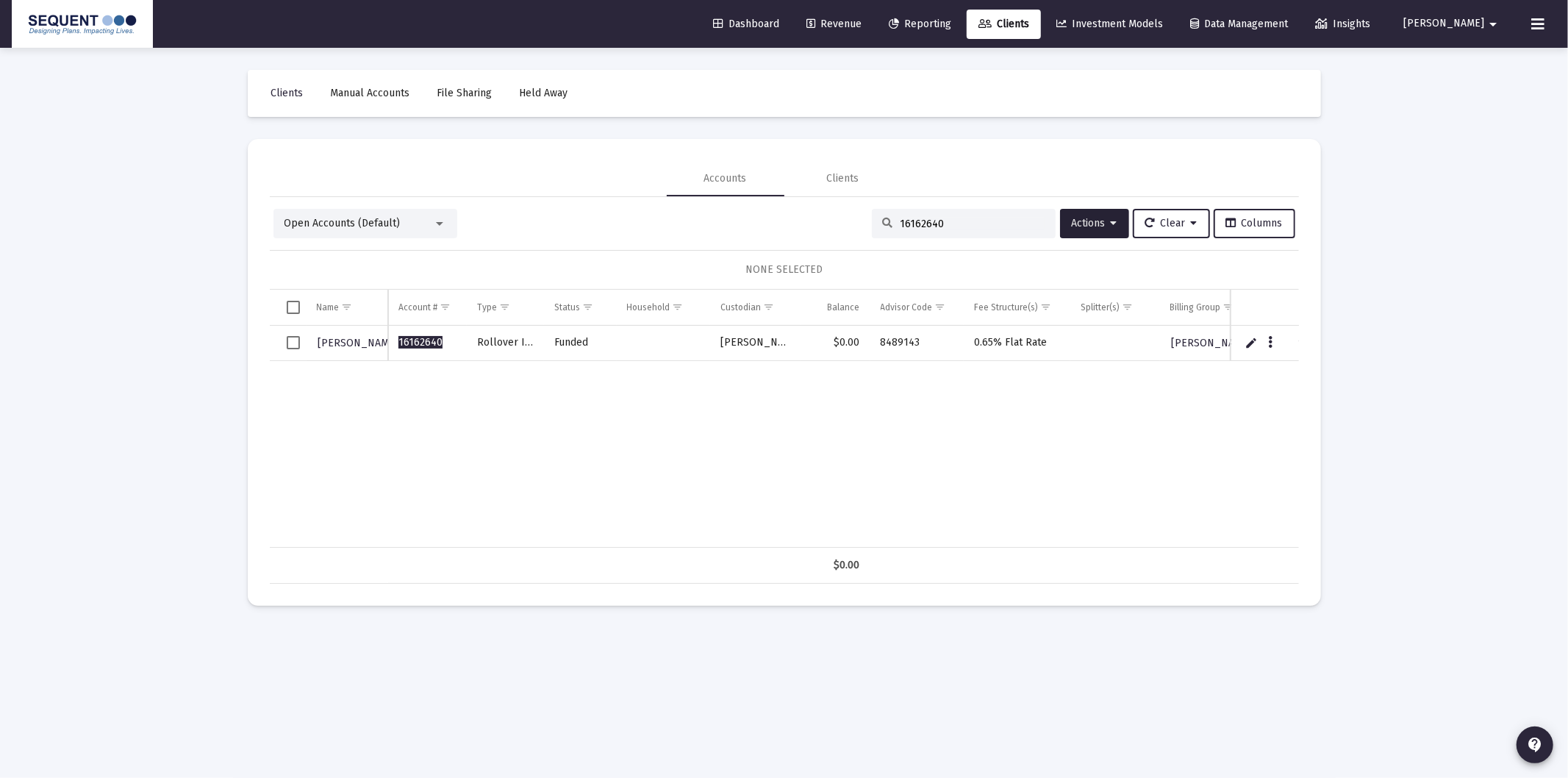
type input "16162640"
